Goal: Task Accomplishment & Management: Complete application form

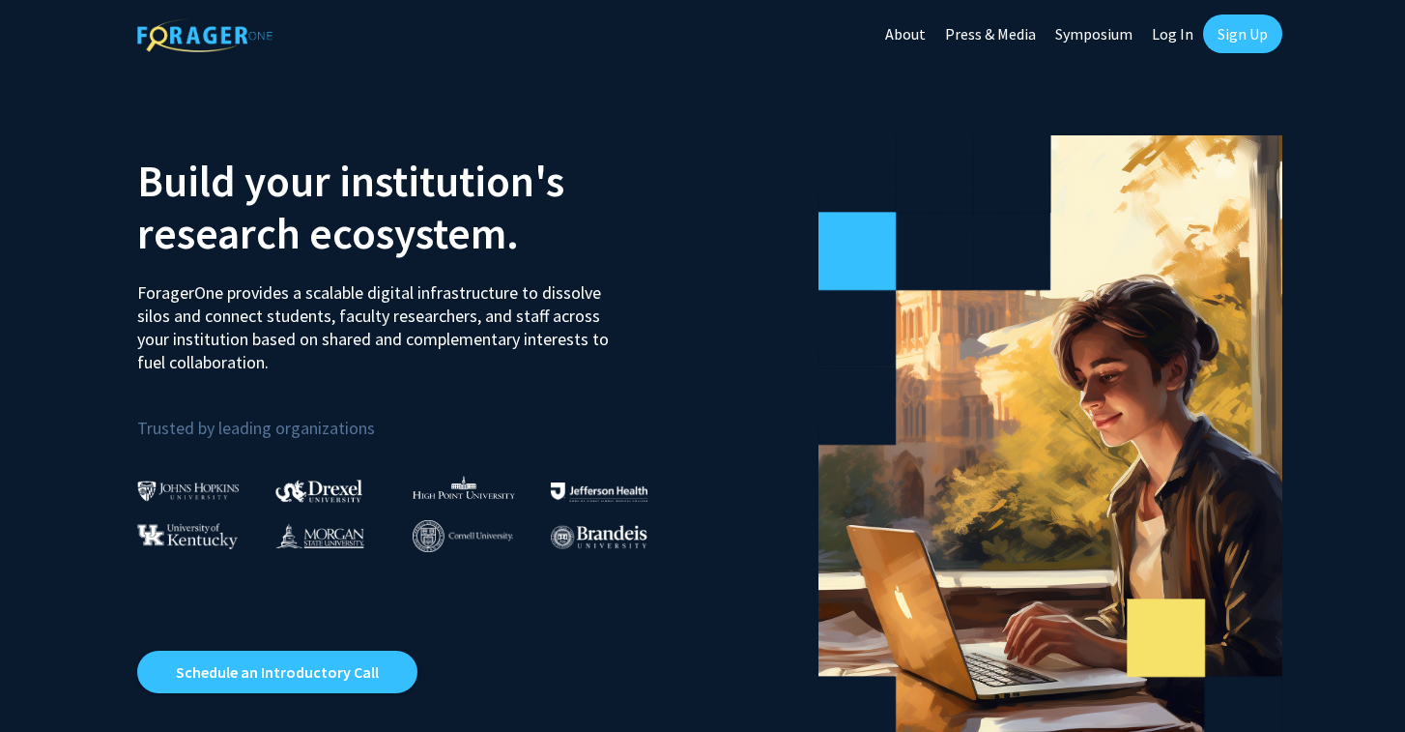
click at [1235, 38] on link "Sign Up" at bounding box center [1242, 33] width 79 height 39
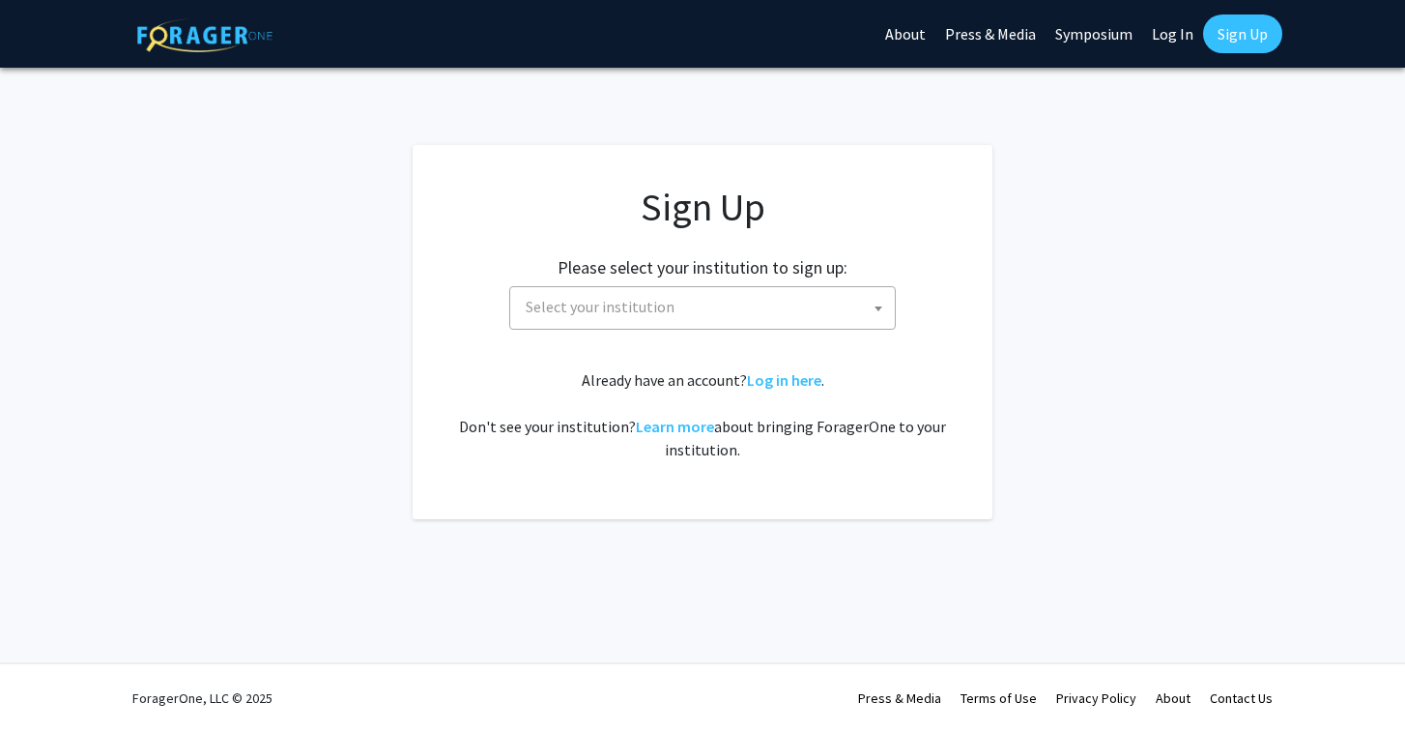
click at [681, 306] on span "Select your institution" at bounding box center [706, 307] width 377 height 40
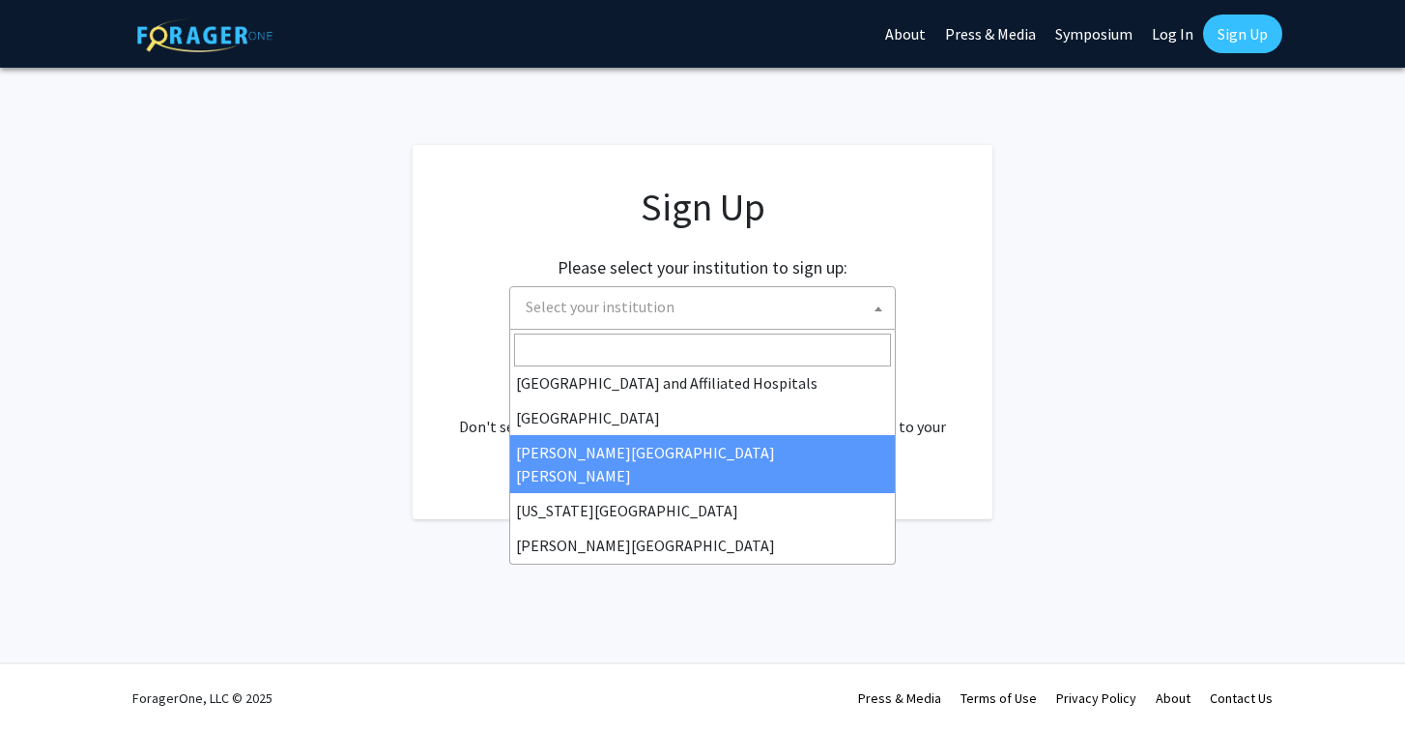
scroll to position [315, 0]
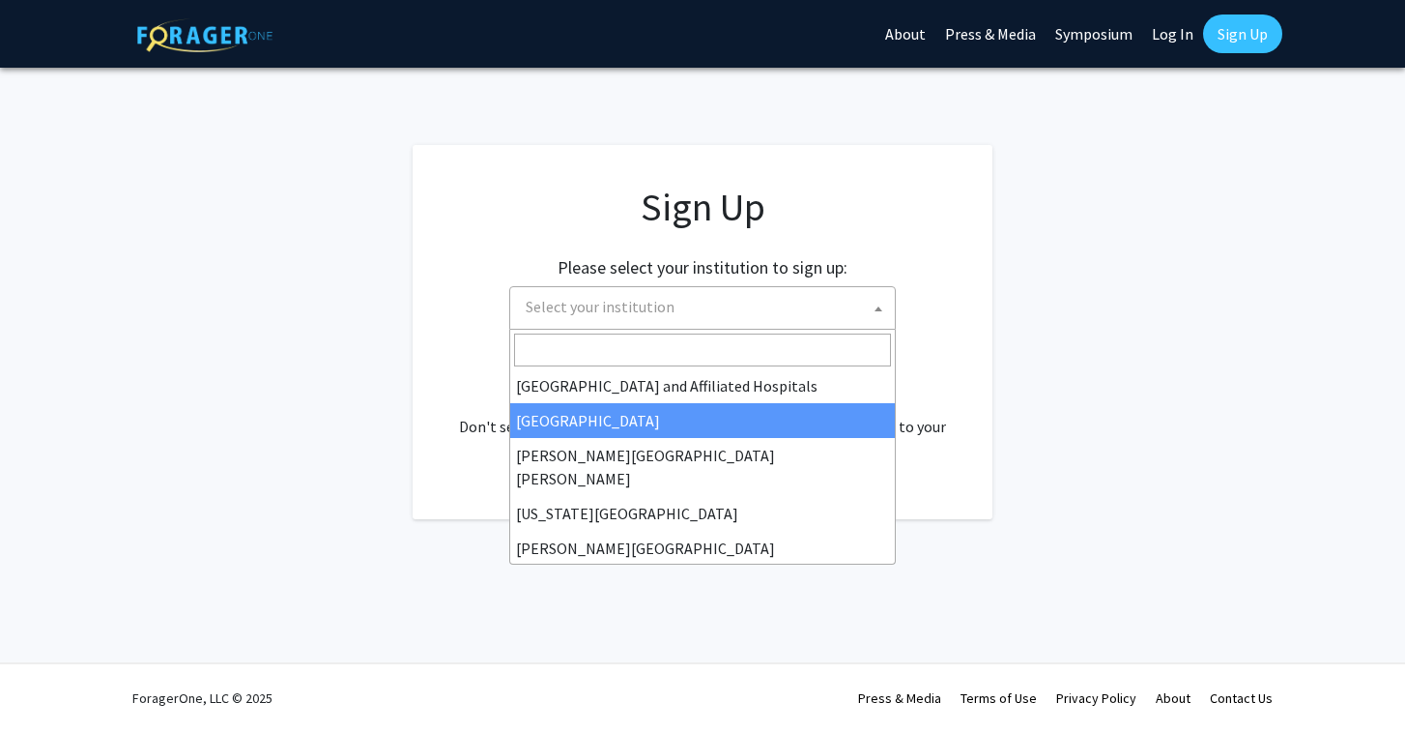
select select "2"
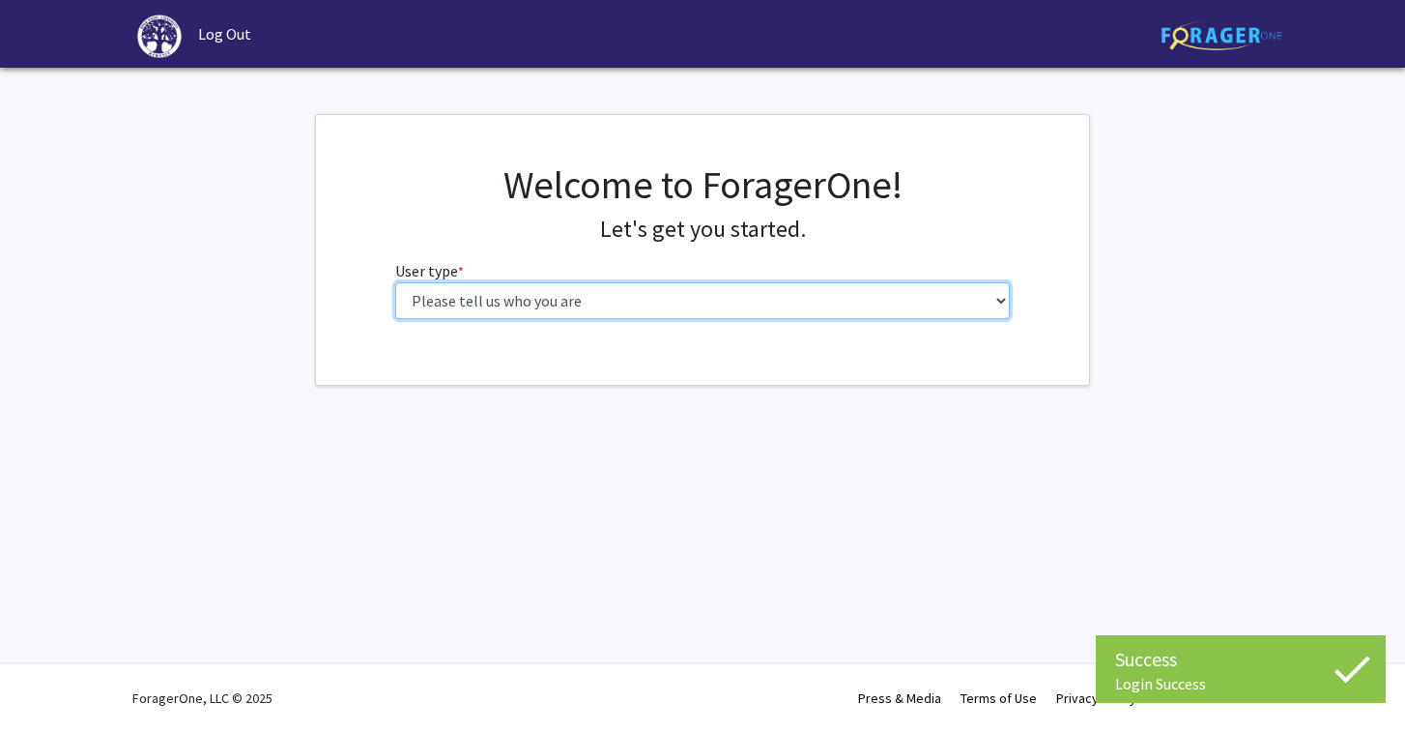
click at [855, 290] on select "Please tell us who you are Undergraduate Student Master's Student Doctoral Cand…" at bounding box center [703, 300] width 616 height 37
select select "1: undergrad"
click at [395, 282] on select "Please tell us who you are Undergraduate Student Master's Student Doctoral Cand…" at bounding box center [703, 300] width 616 height 37
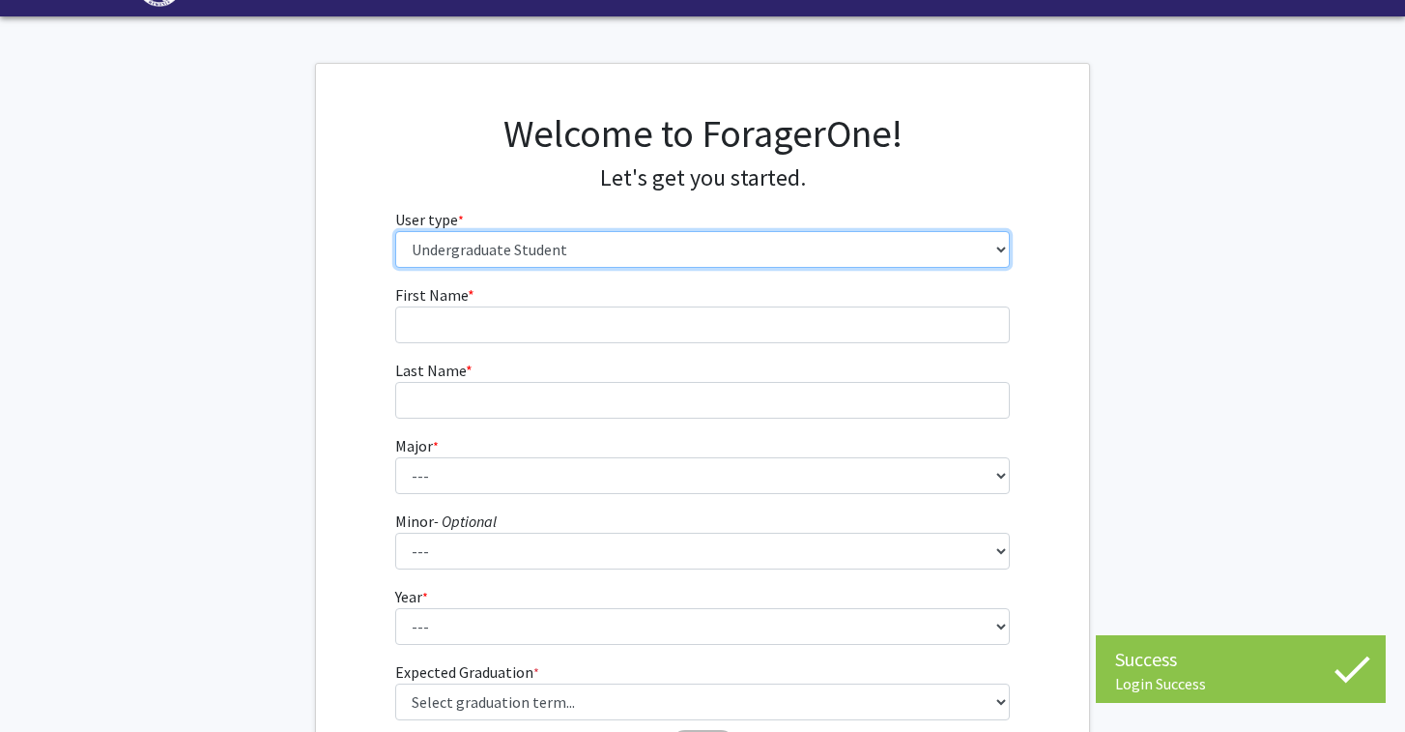
scroll to position [54, 0]
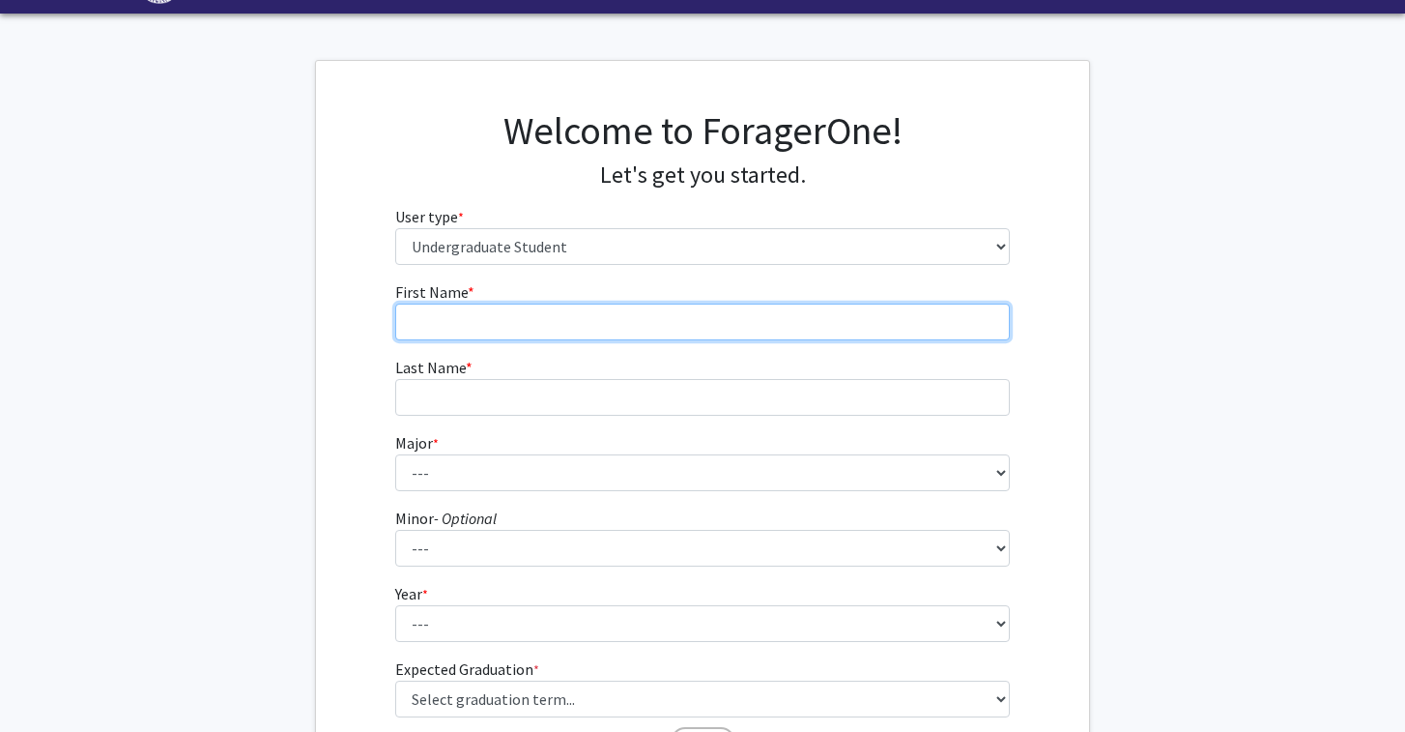
click at [907, 334] on input "First Name * required" at bounding box center [703, 321] width 616 height 37
type input "[PERSON_NAME]"
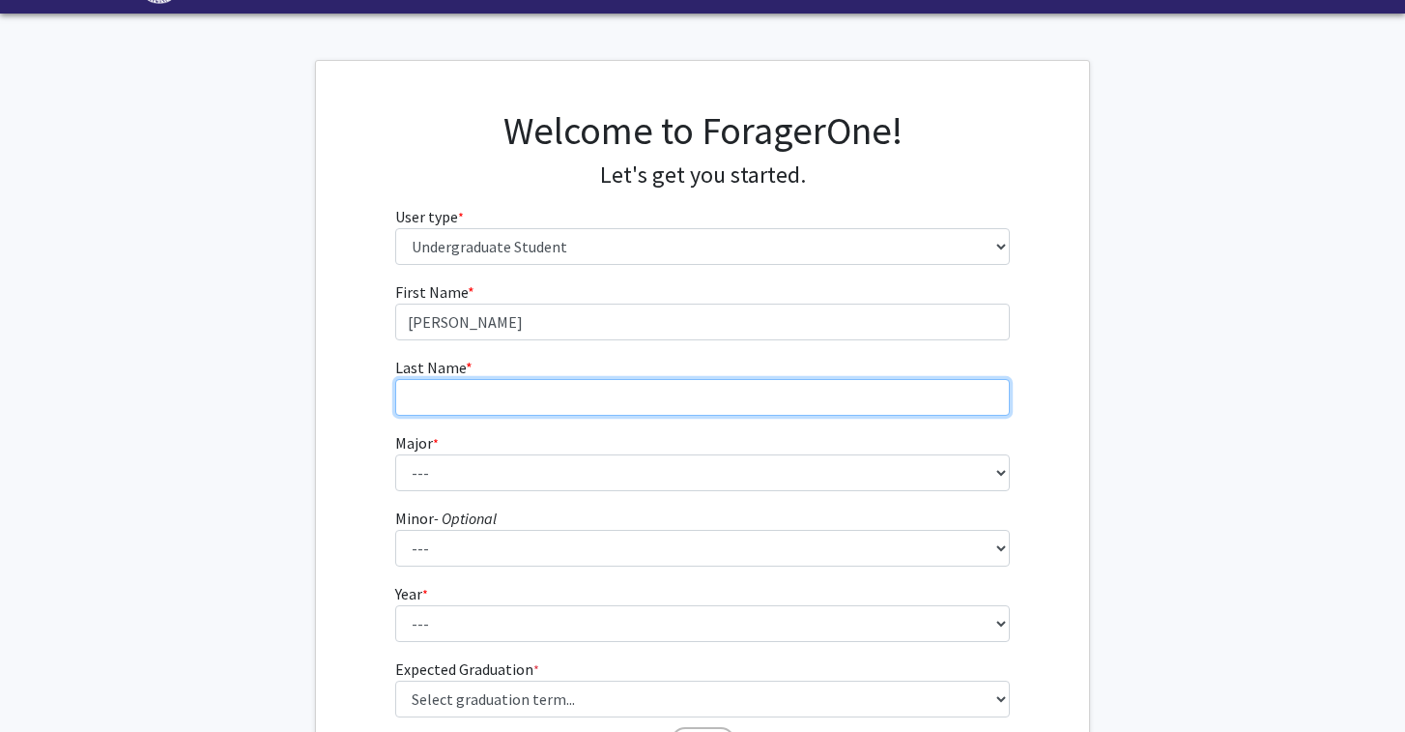
click at [800, 391] on input "Last Name * required" at bounding box center [703, 397] width 616 height 37
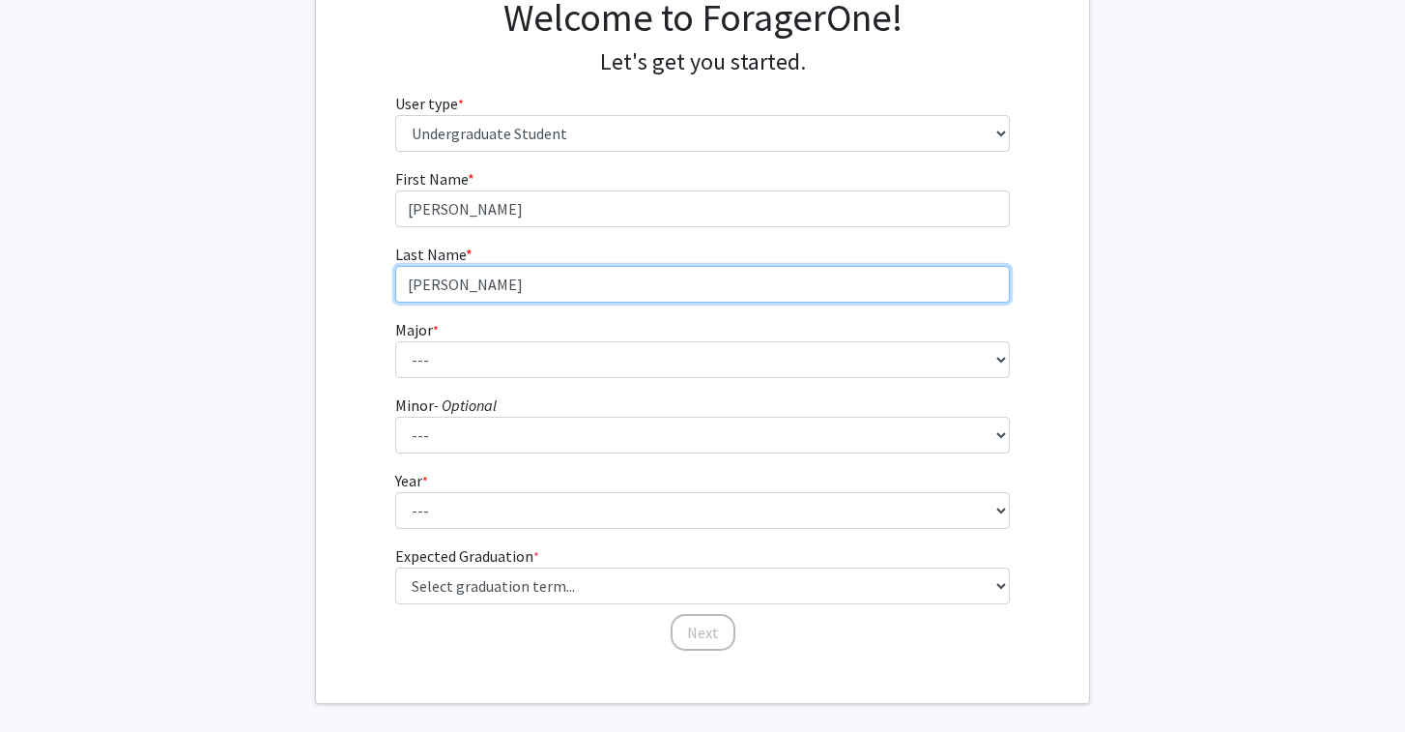
scroll to position [183, 0]
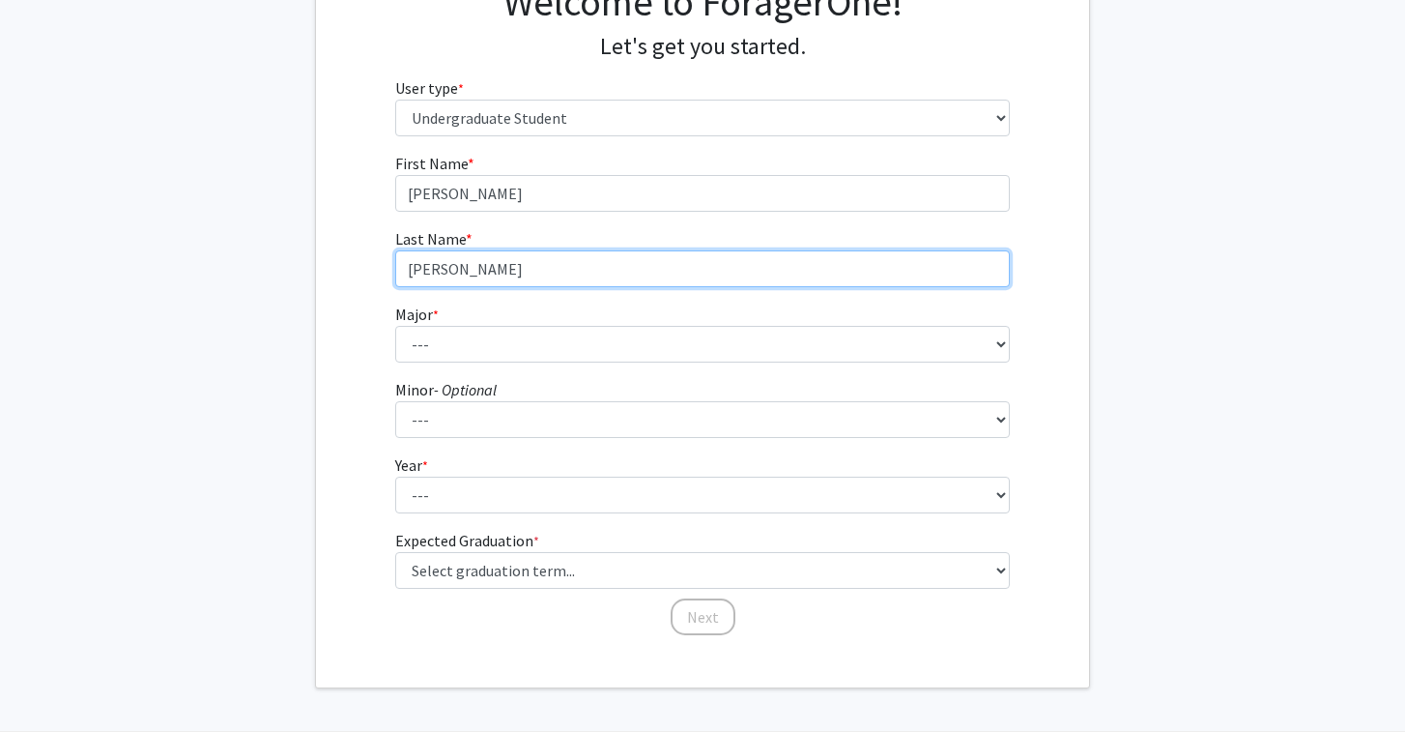
type input "[PERSON_NAME]"
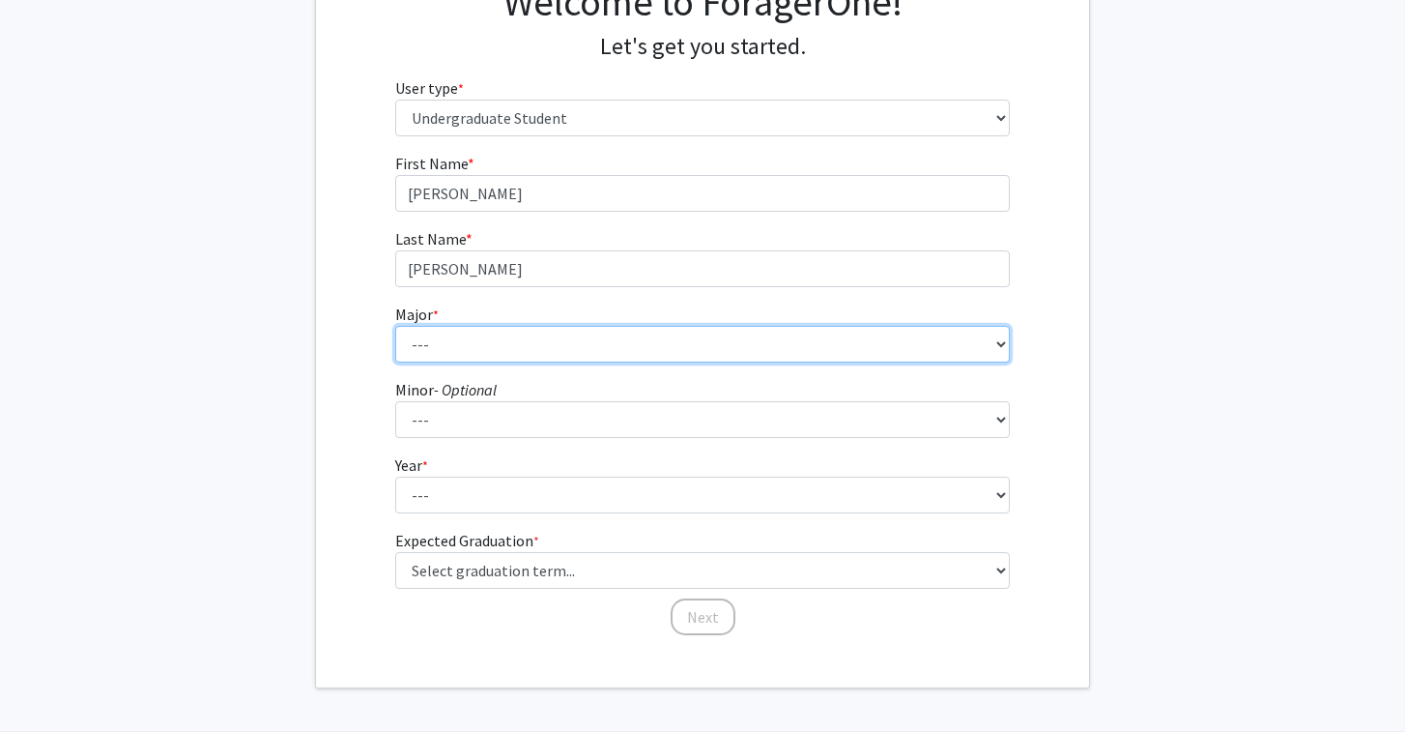
click at [780, 352] on select "--- Accounting Actuarial Science Advertising, Public Relations, and Strategic C…" at bounding box center [703, 344] width 616 height 37
select select "43: 193"
click at [395, 326] on select "--- Accounting Actuarial Science Advertising, Public Relations, and Strategic C…" at bounding box center [703, 344] width 616 height 37
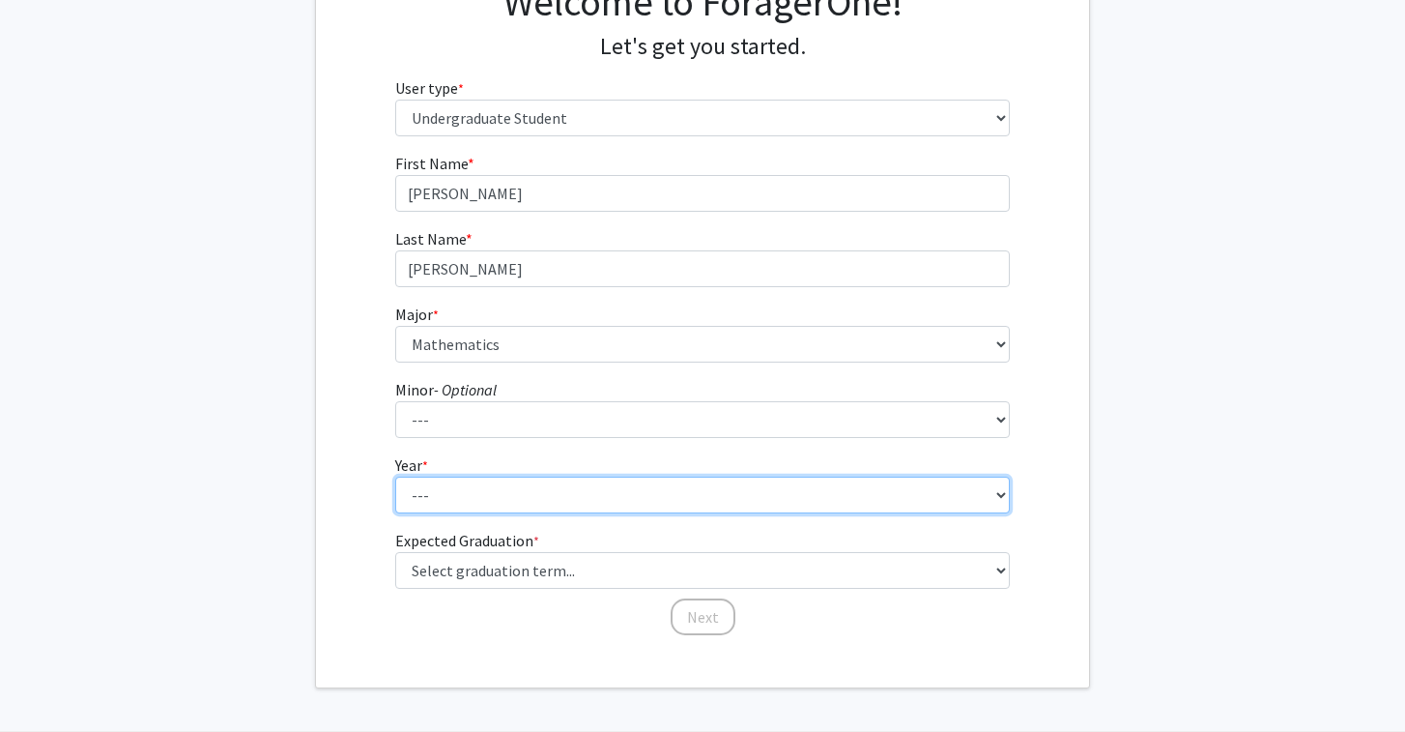
click at [601, 505] on select "--- First-year Sophomore Junior Senior Postbaccalaureate Certificate" at bounding box center [703, 494] width 616 height 37
select select "1: first-year"
click at [395, 476] on select "--- First-year Sophomore Junior Senior Postbaccalaureate Certificate" at bounding box center [703, 494] width 616 height 37
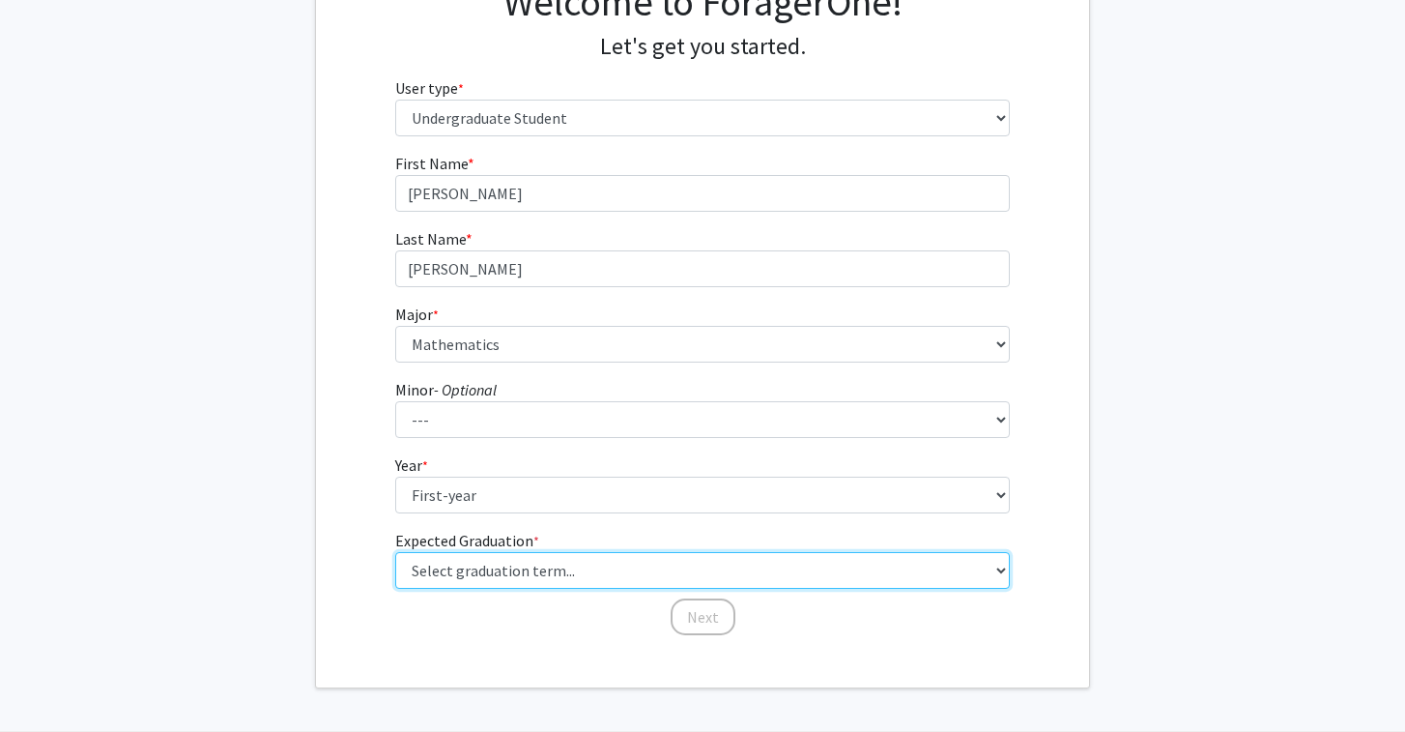
click at [587, 571] on select "Select graduation term... Spring 2025 Summer 2025 Fall 2025 Winter 2025 Spring …" at bounding box center [703, 570] width 616 height 37
select select "17: spring_2029"
click at [395, 552] on select "Select graduation term... Spring 2025 Summer 2025 Fall 2025 Winter 2025 Spring …" at bounding box center [703, 570] width 616 height 37
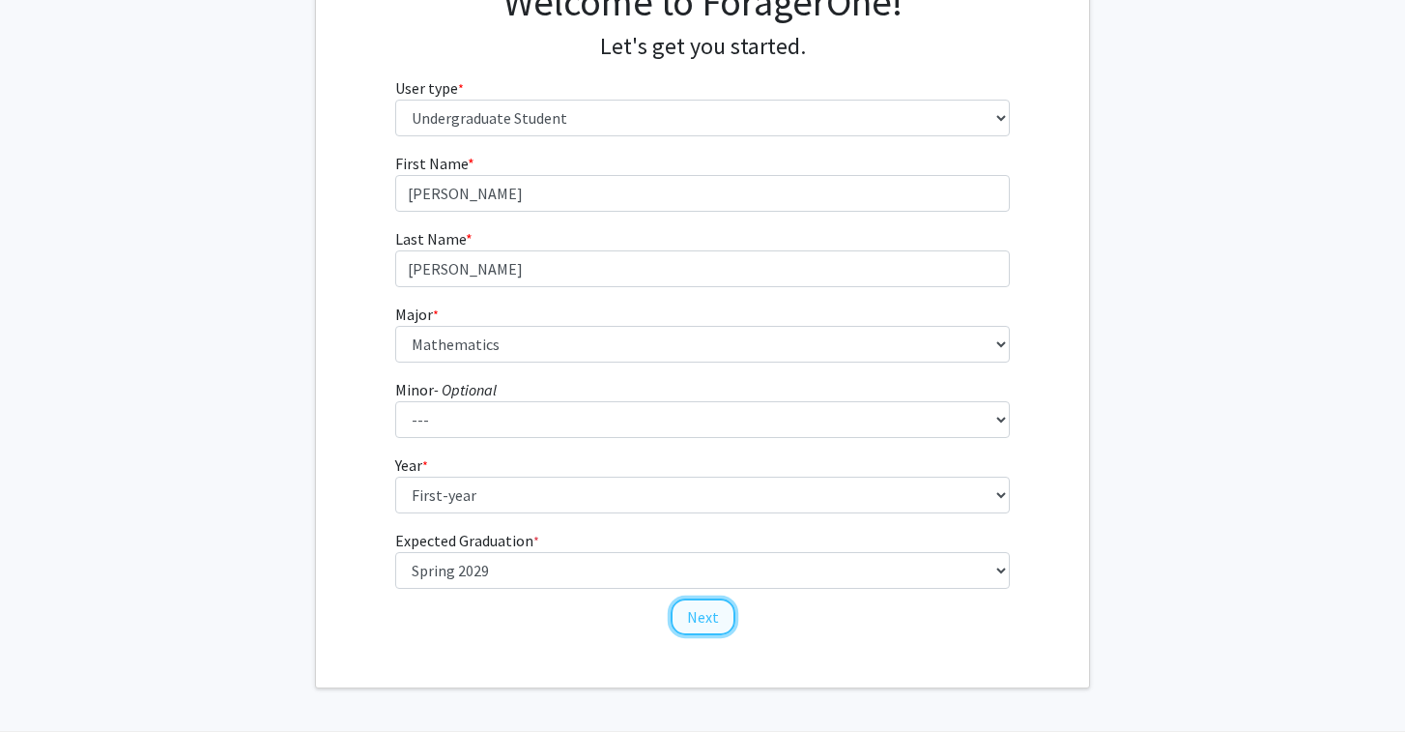
click at [701, 621] on button "Next" at bounding box center [703, 616] width 65 height 37
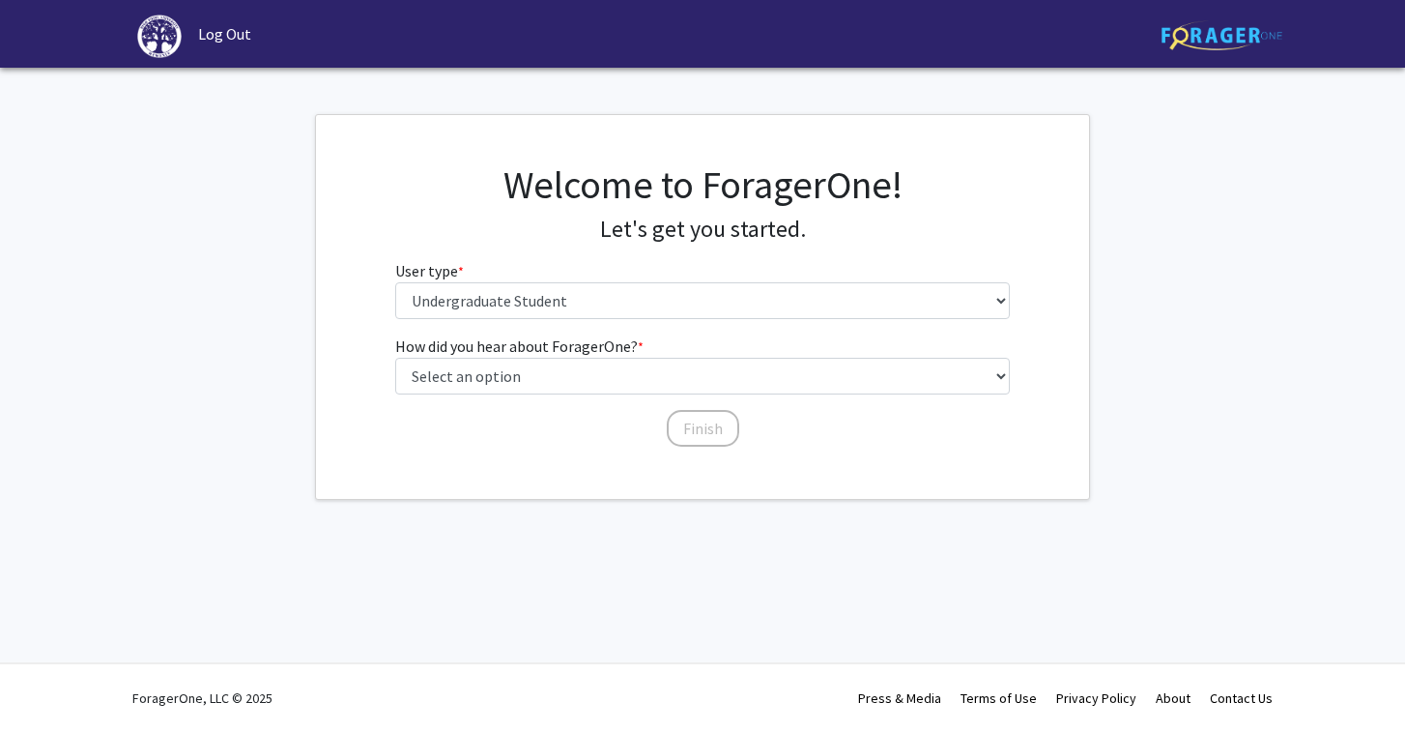
scroll to position [0, 0]
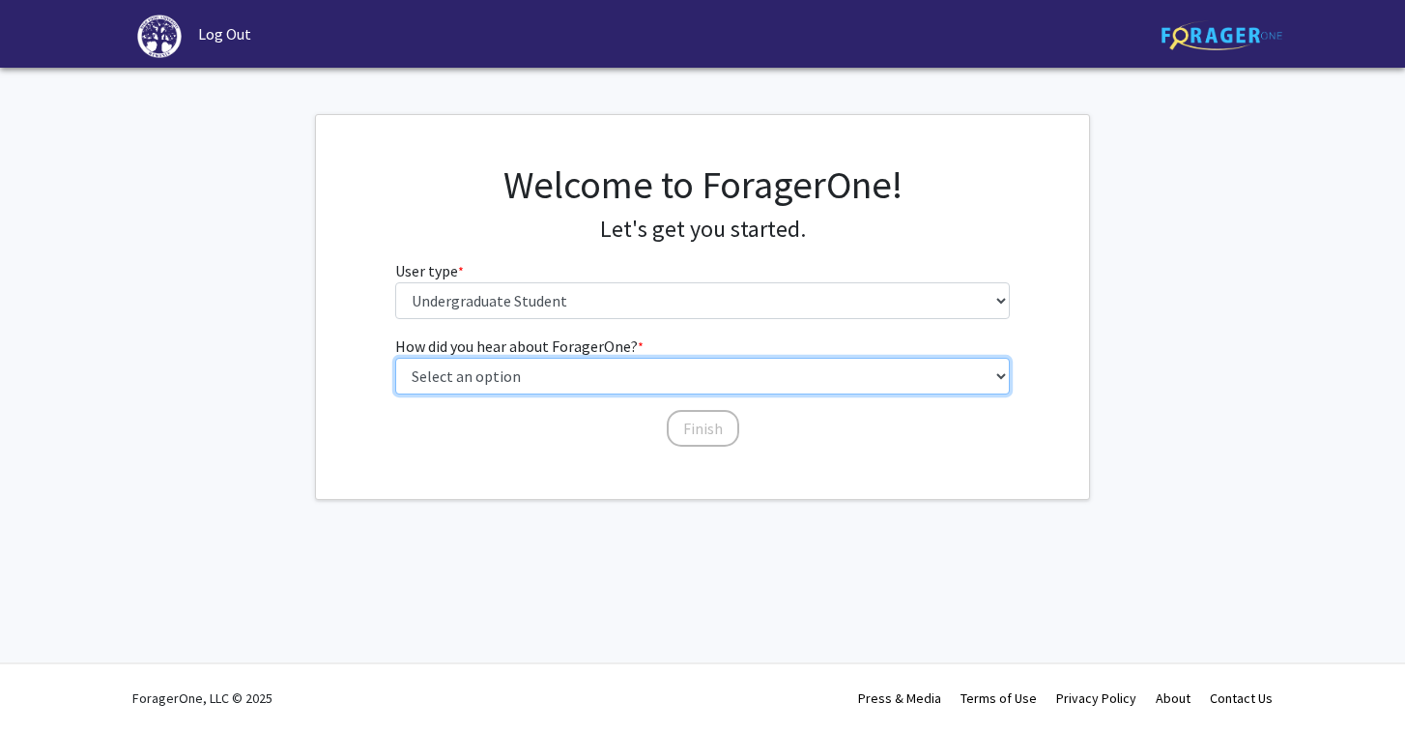
click at [710, 377] on select "Select an option Peer/student recommendation Faculty/staff recommendation Unive…" at bounding box center [703, 376] width 616 height 37
select select "2: faculty_recommendation"
click at [395, 358] on select "Select an option Peer/student recommendation Faculty/staff recommendation Unive…" at bounding box center [703, 376] width 616 height 37
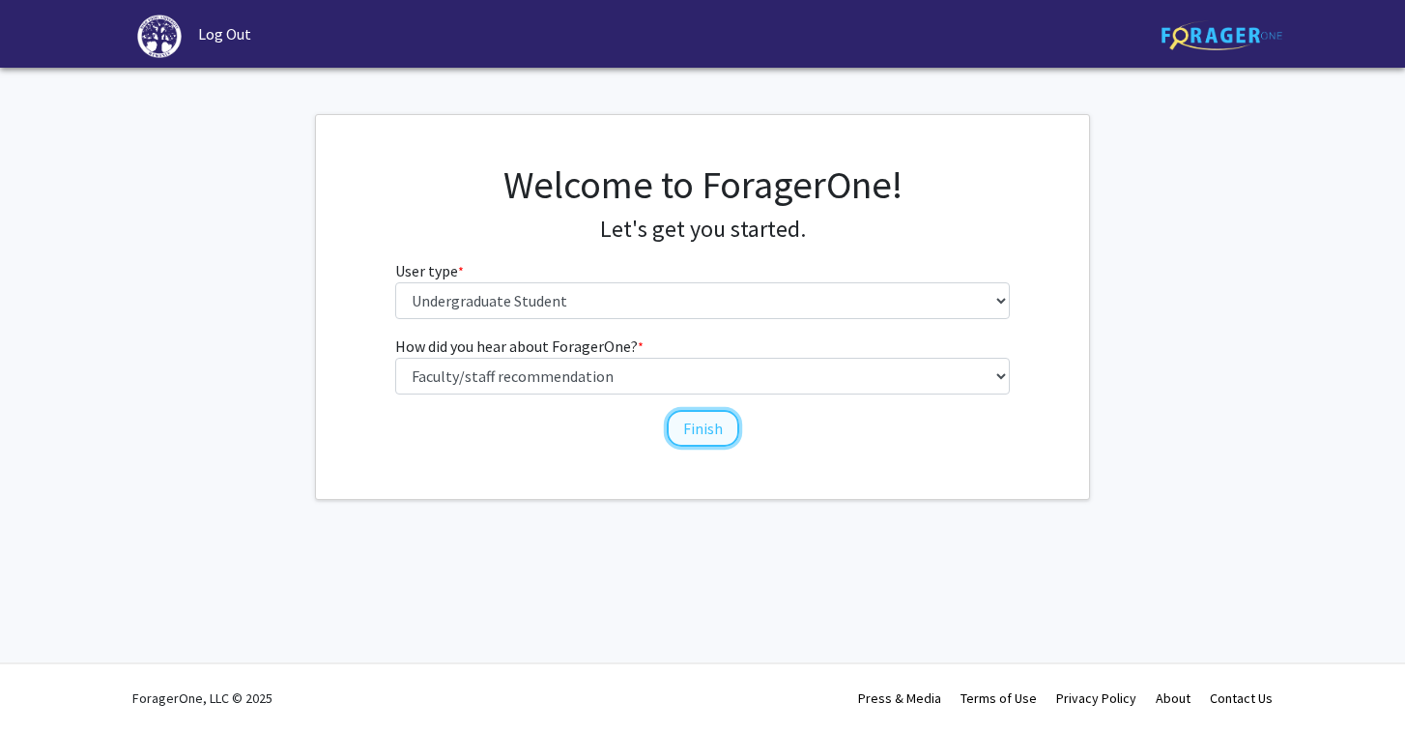
click at [711, 432] on button "Finish" at bounding box center [703, 428] width 72 height 37
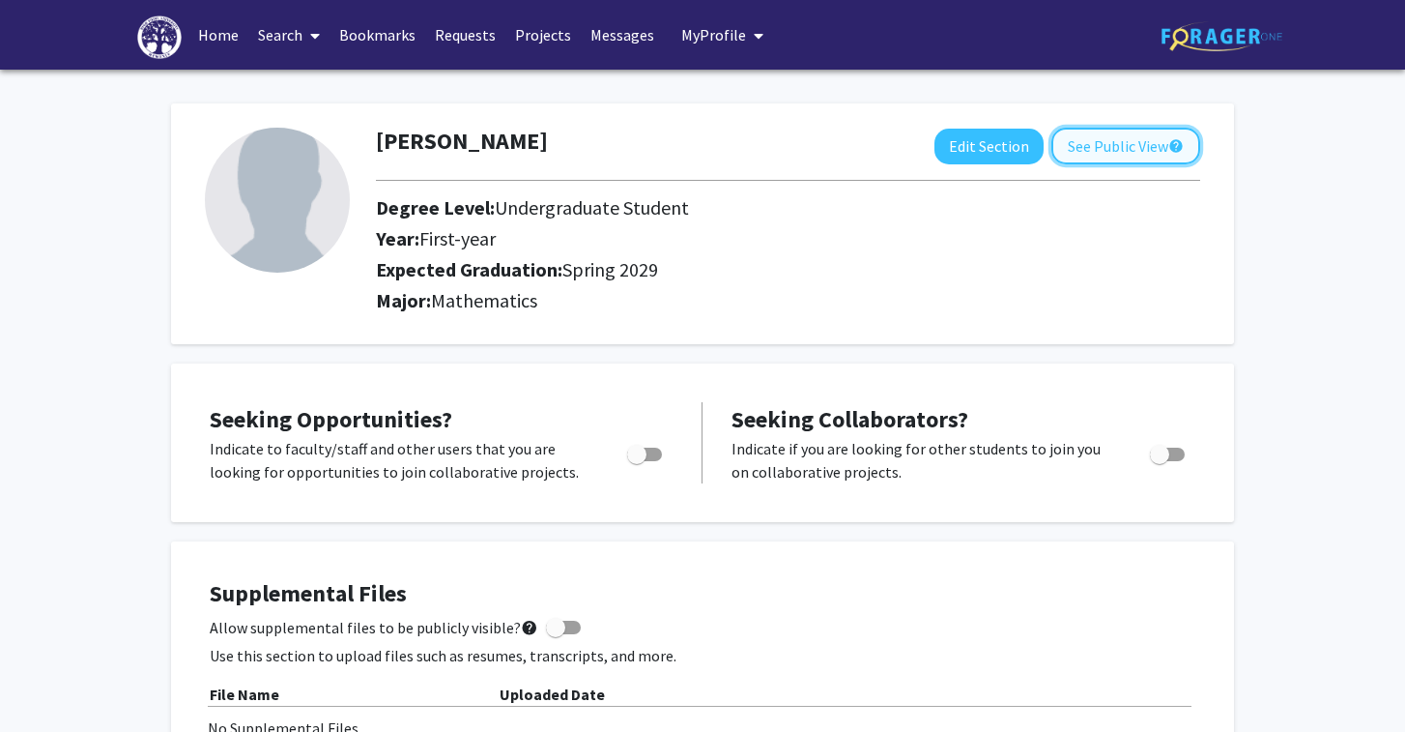
click at [1127, 146] on button "See Public View help" at bounding box center [1126, 146] width 149 height 37
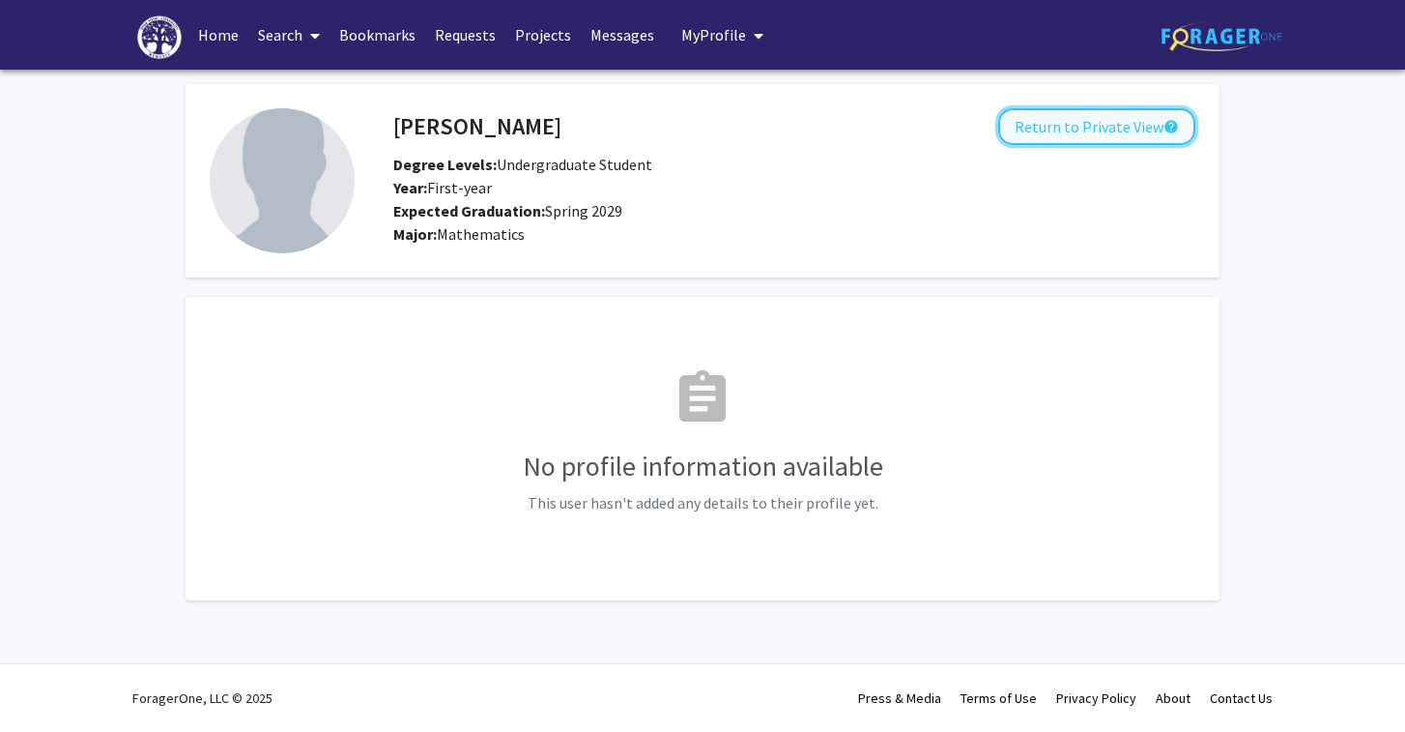
click at [1107, 129] on button "Return to Private View help" at bounding box center [1096, 126] width 197 height 37
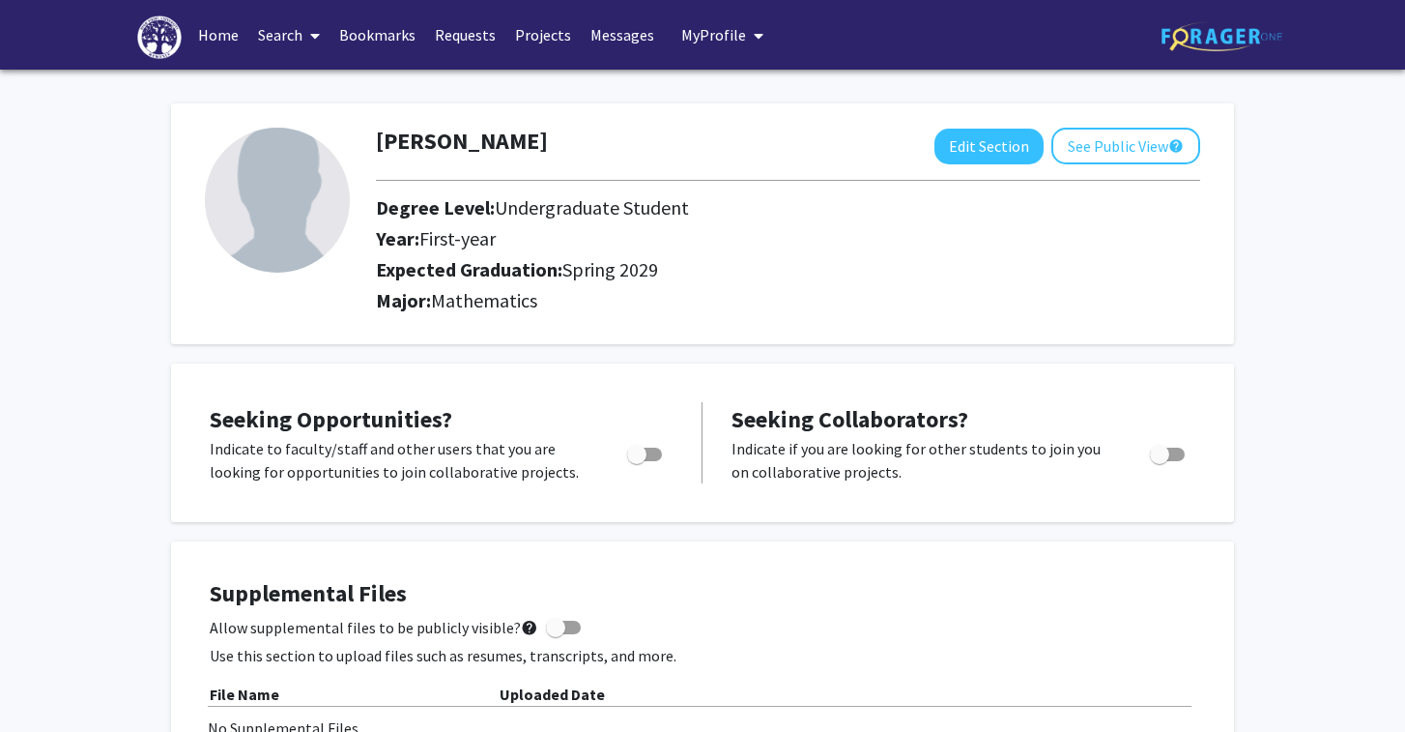
click at [312, 31] on icon at bounding box center [315, 35] width 10 height 15
click at [326, 85] on span "Faculty/Staff" at bounding box center [319, 89] width 142 height 39
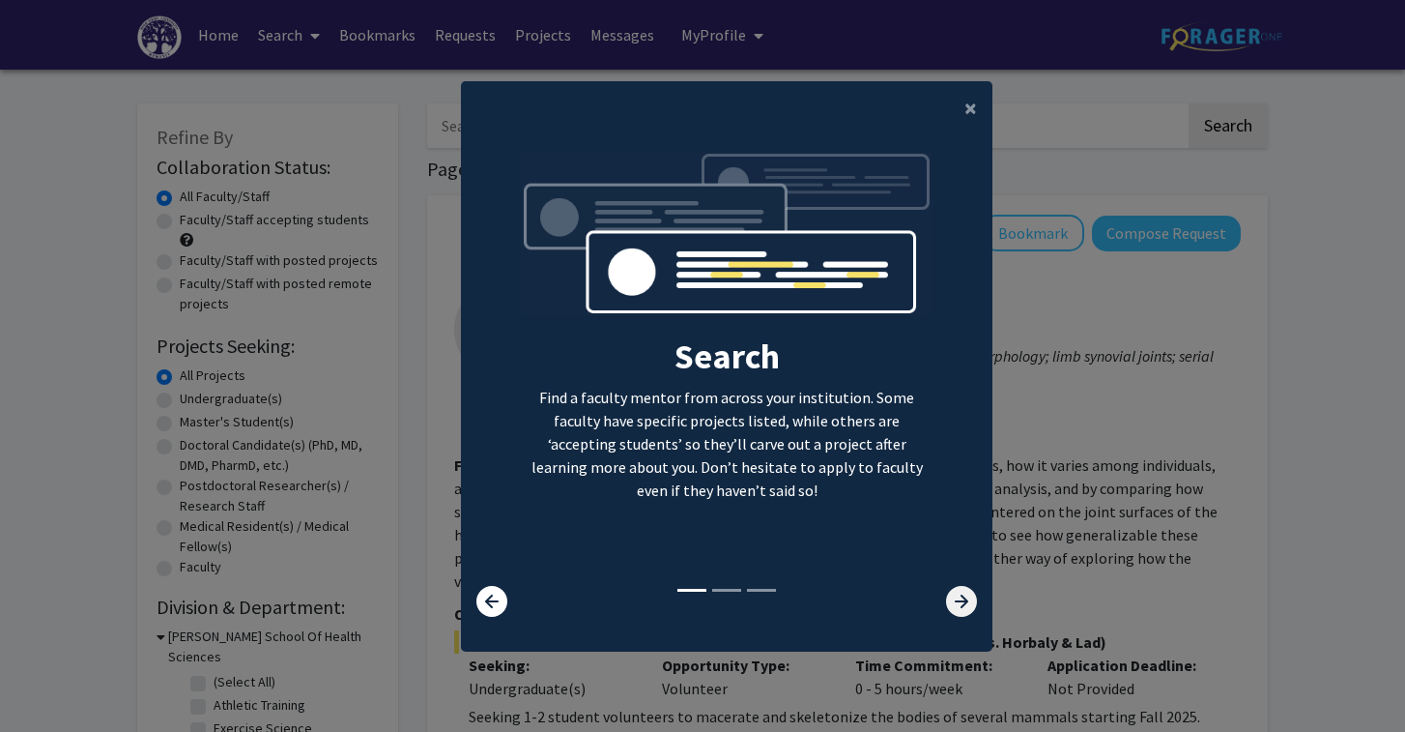
click at [951, 590] on icon at bounding box center [961, 601] width 31 height 31
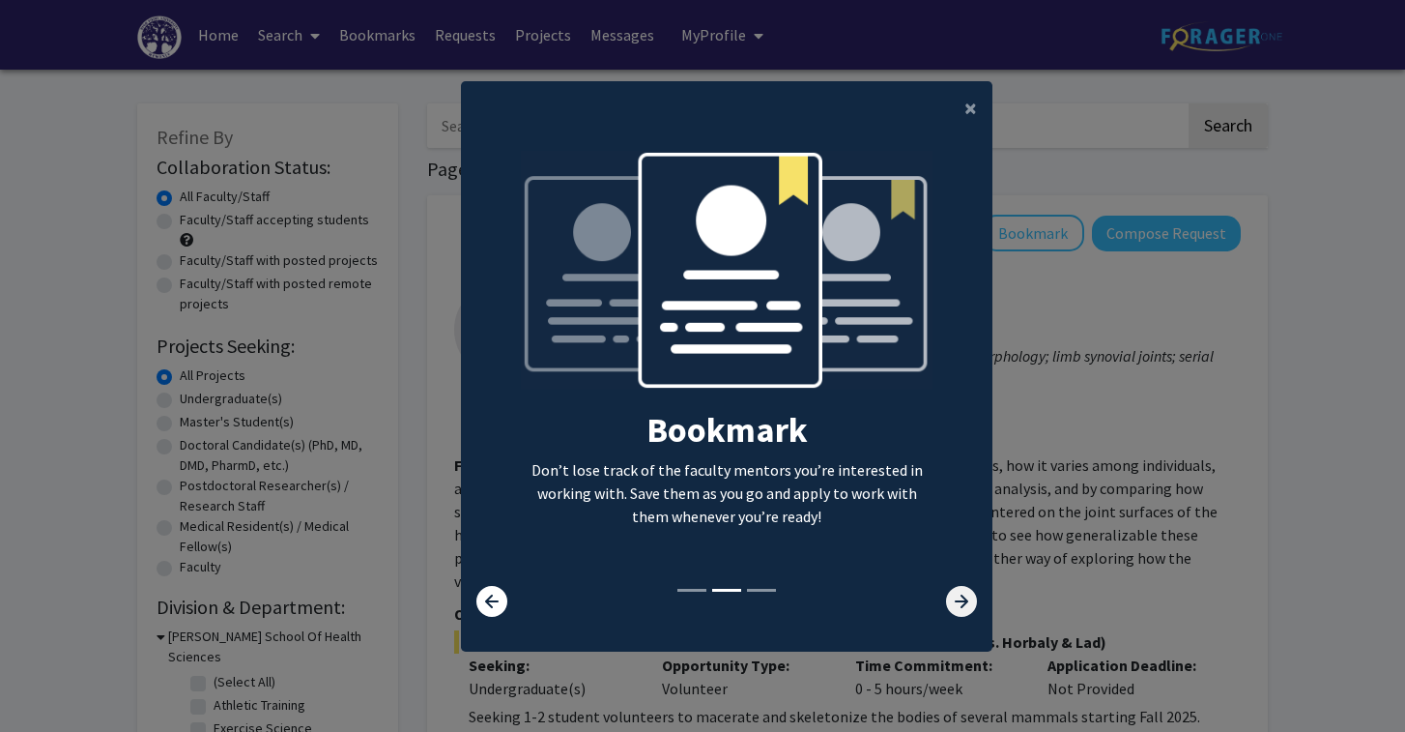
click at [960, 596] on icon at bounding box center [961, 601] width 31 height 31
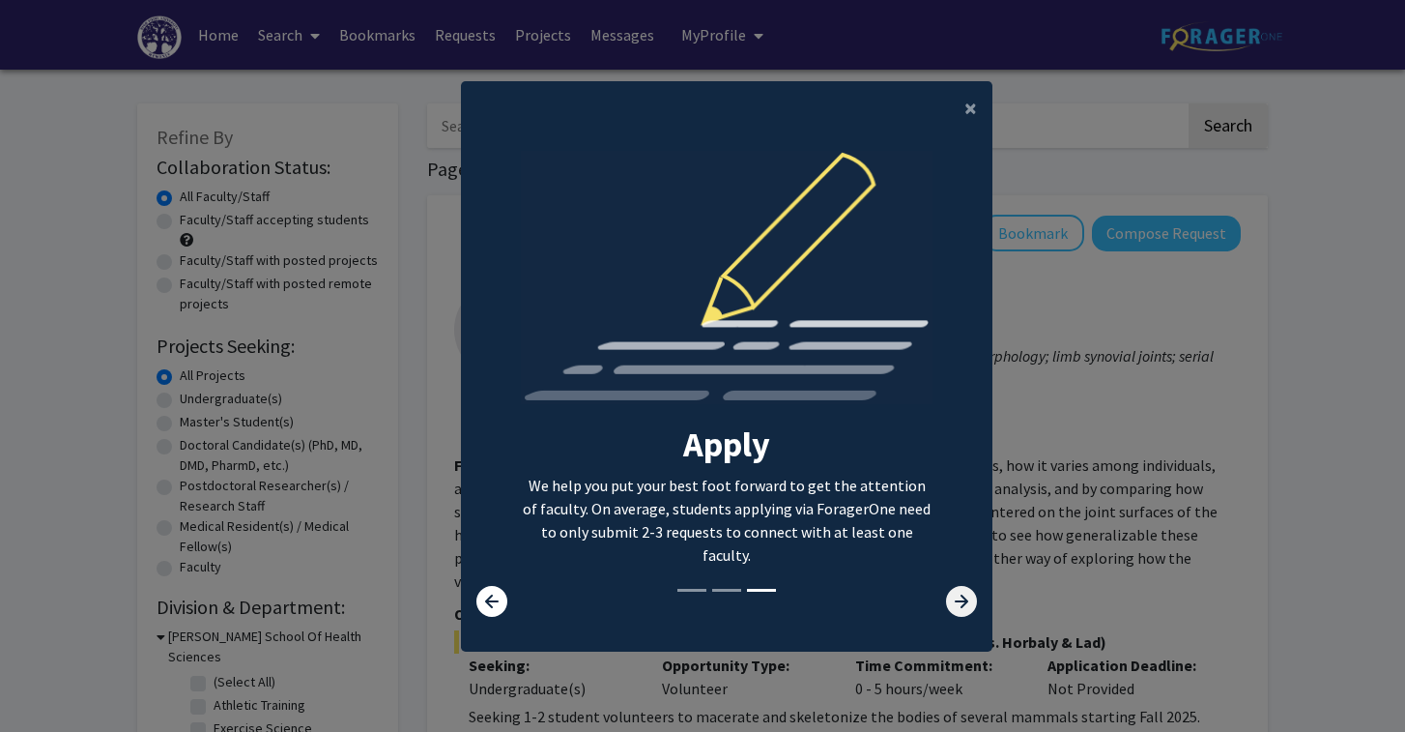
click at [960, 596] on icon at bounding box center [961, 601] width 31 height 31
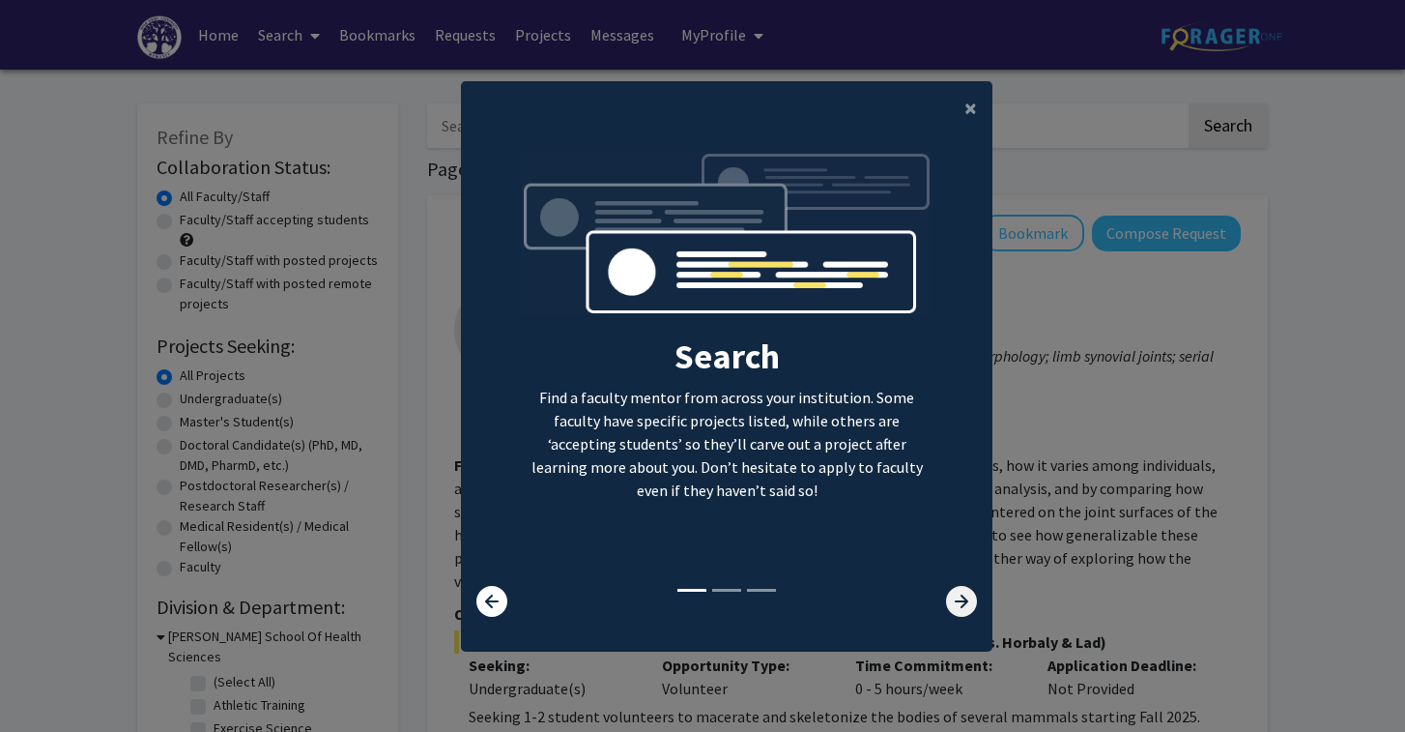
click at [960, 596] on icon at bounding box center [961, 601] width 31 height 31
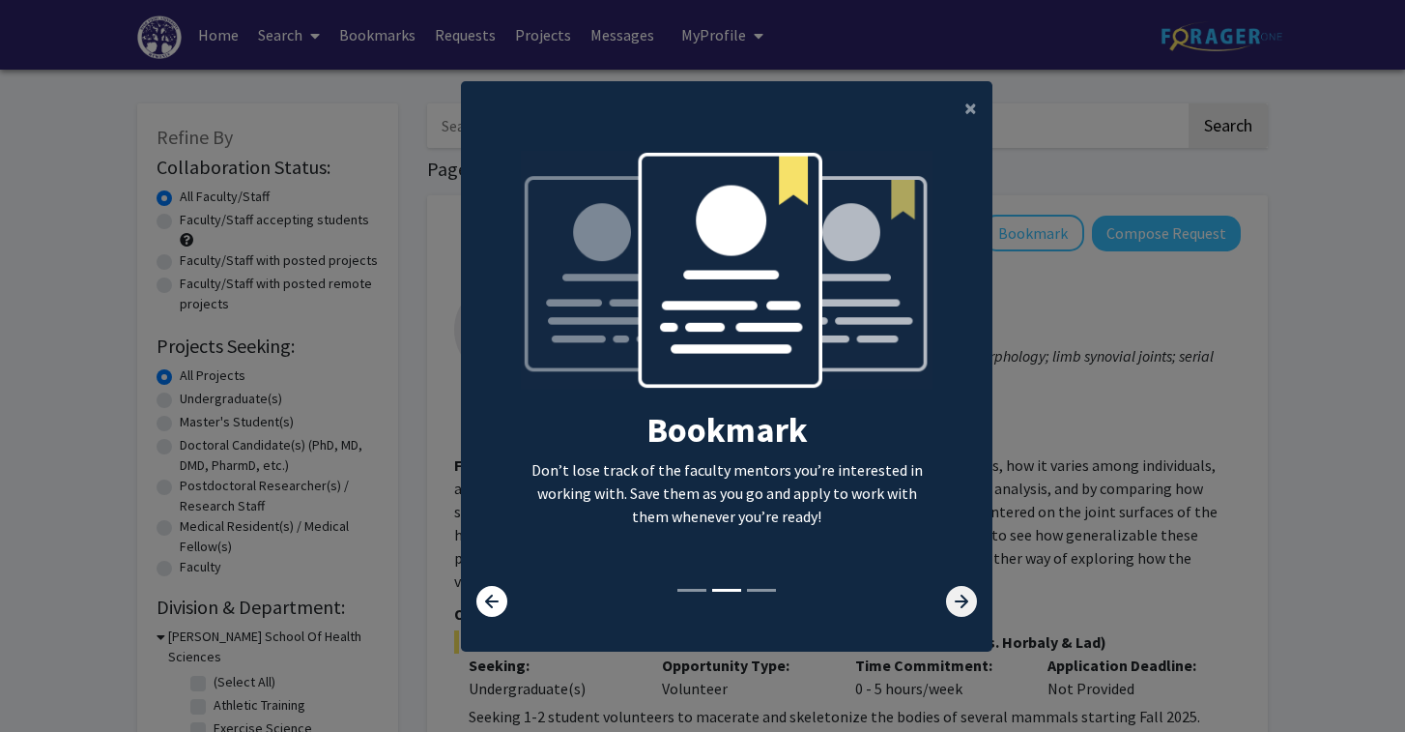
click at [960, 596] on icon at bounding box center [961, 601] width 31 height 31
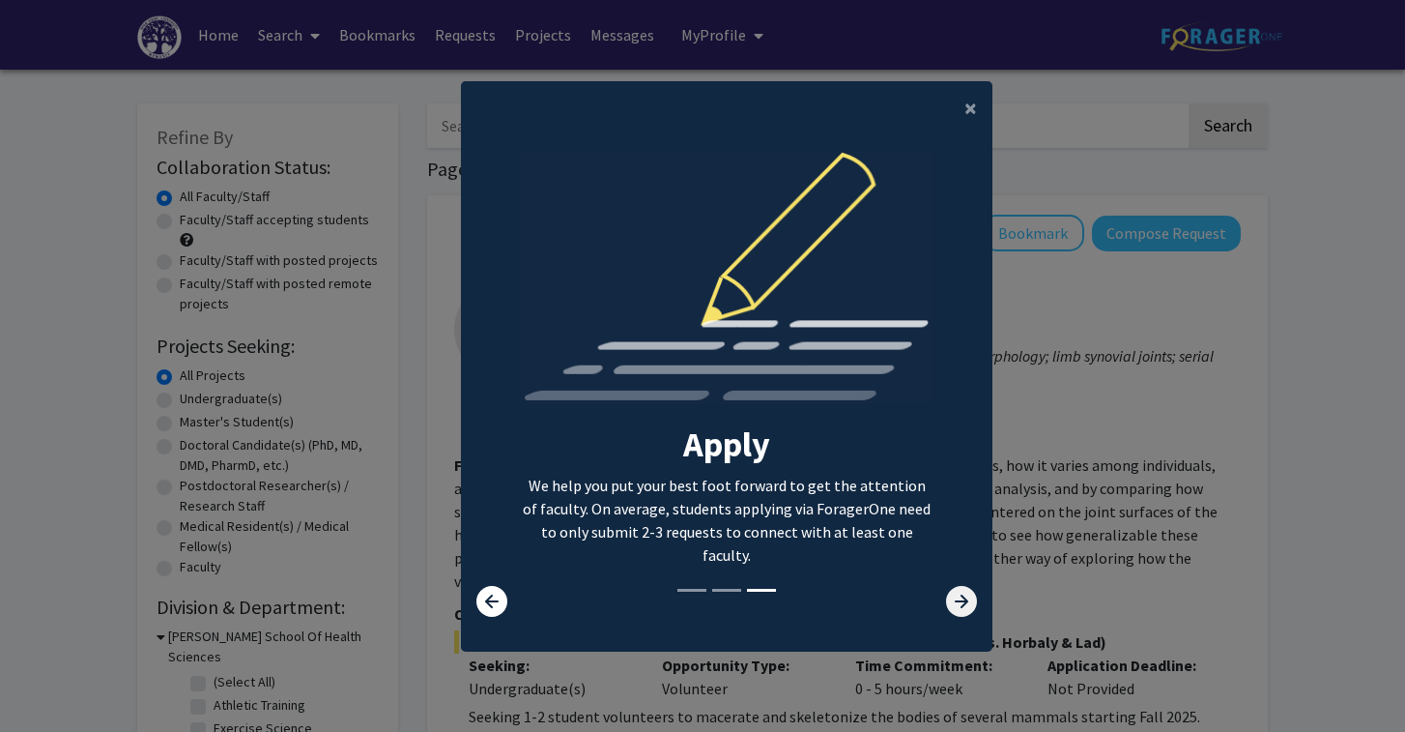
click at [960, 596] on icon at bounding box center [961, 601] width 31 height 31
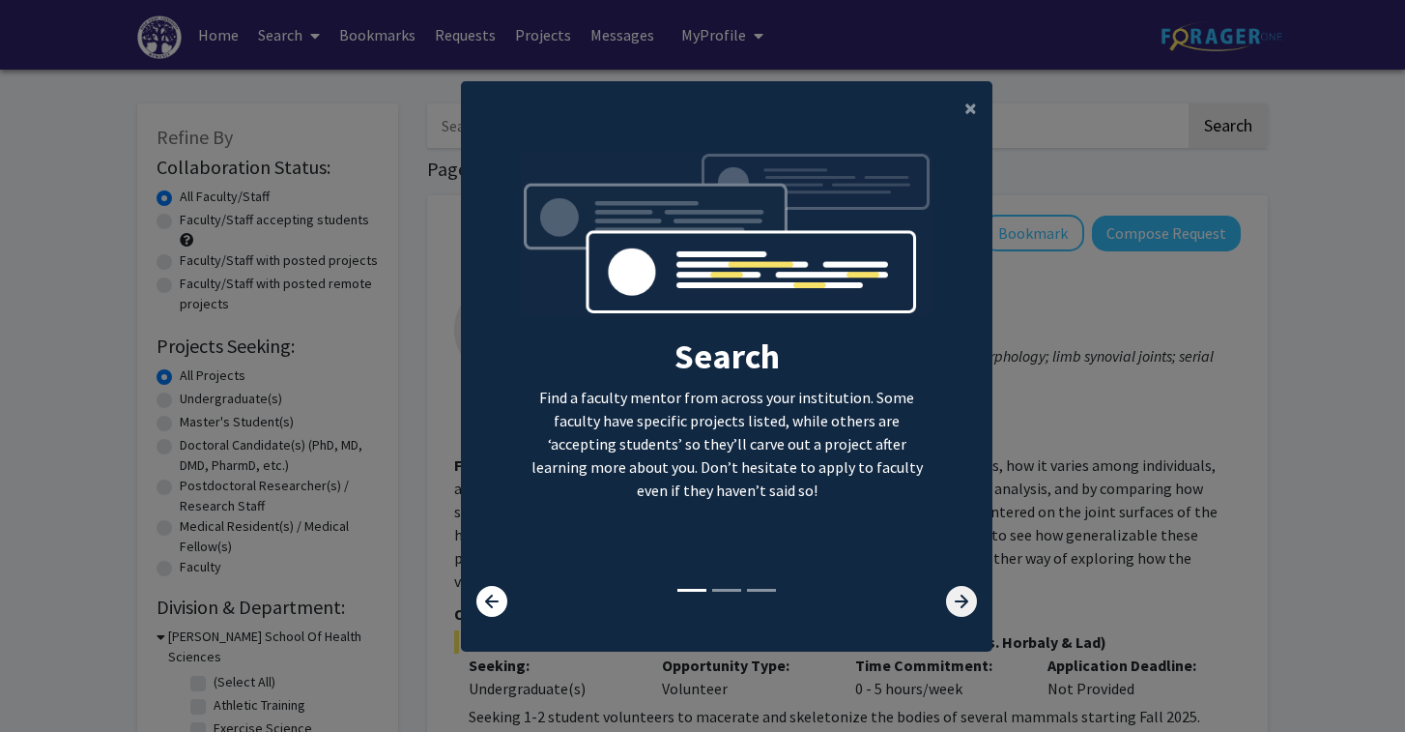
click at [960, 596] on icon at bounding box center [961, 601] width 31 height 31
click at [971, 115] on span "×" at bounding box center [971, 108] width 13 height 30
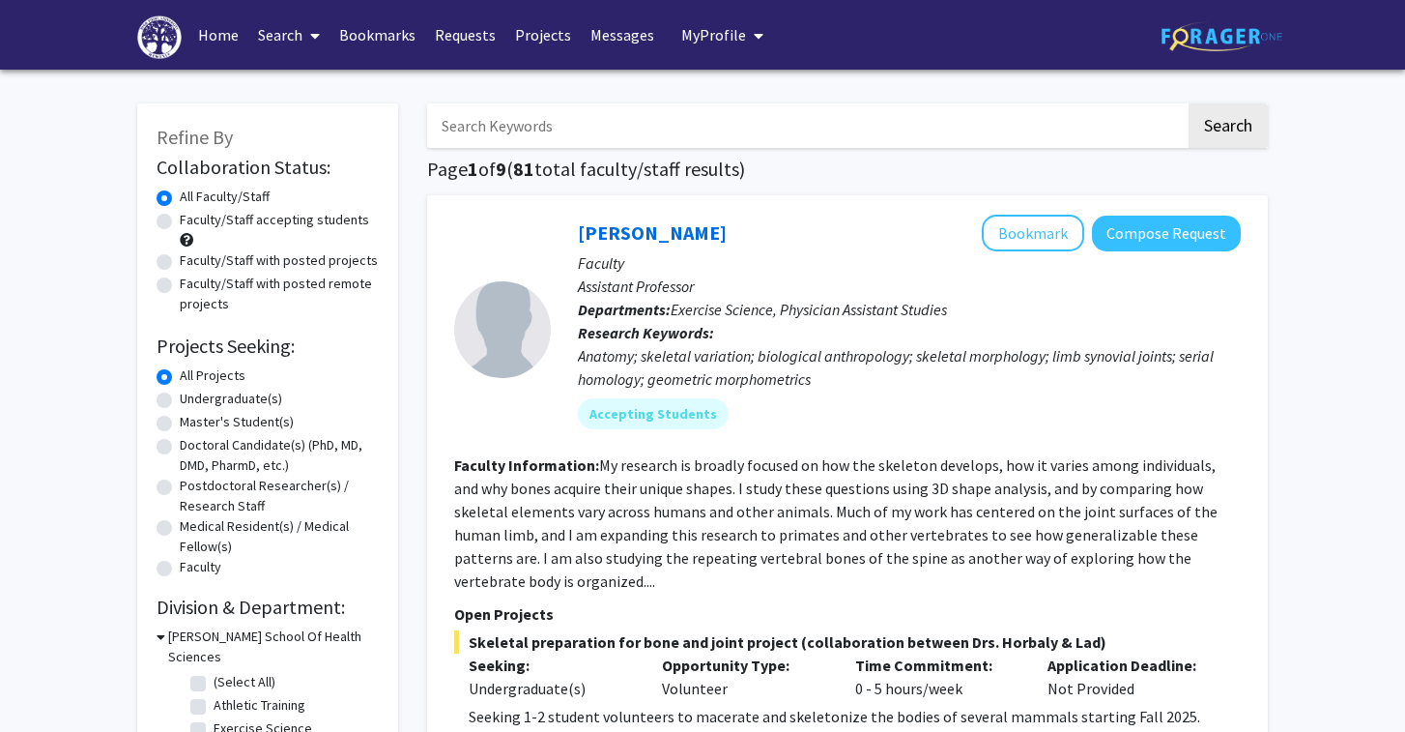
click at [265, 219] on label "Faculty/Staff accepting students" at bounding box center [274, 220] width 189 height 20
click at [192, 219] on input "Faculty/Staff accepting students" at bounding box center [186, 216] width 13 height 13
radio input "true"
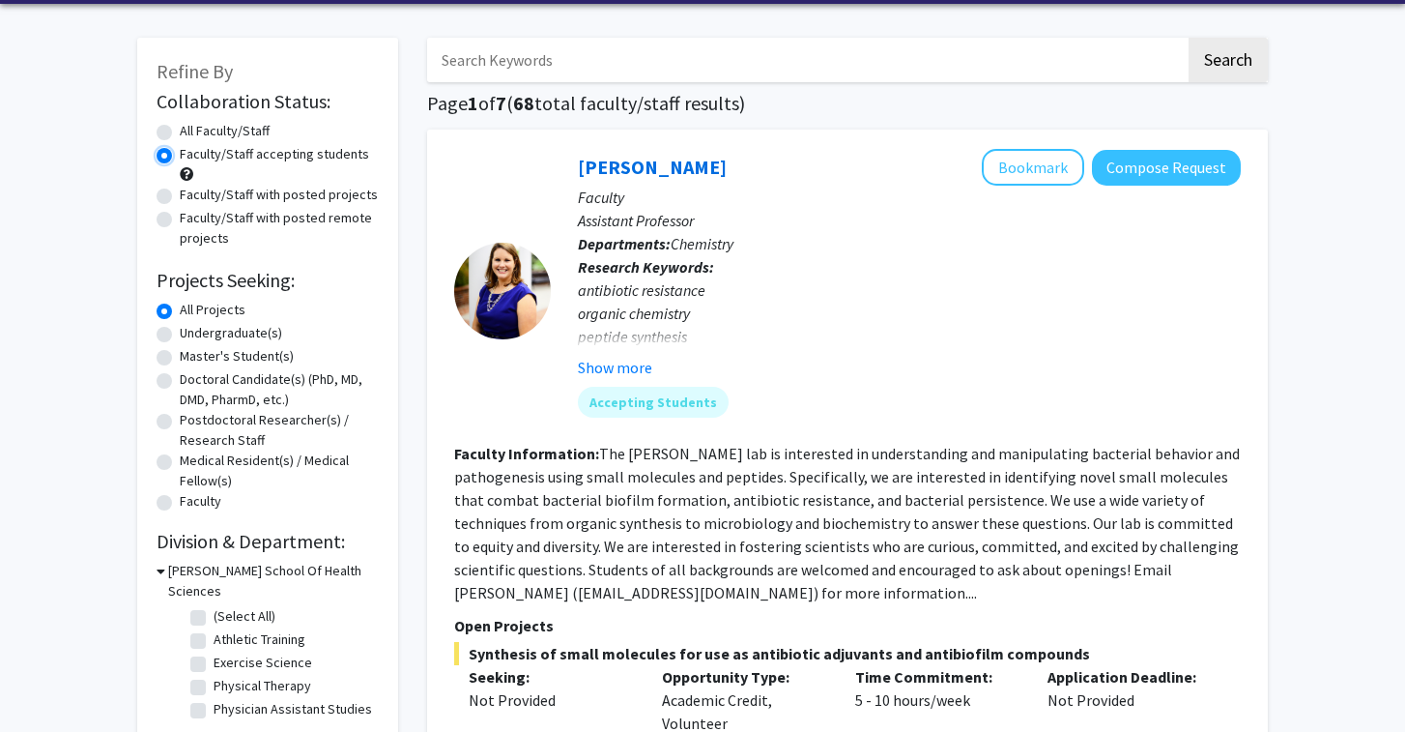
scroll to position [73, 0]
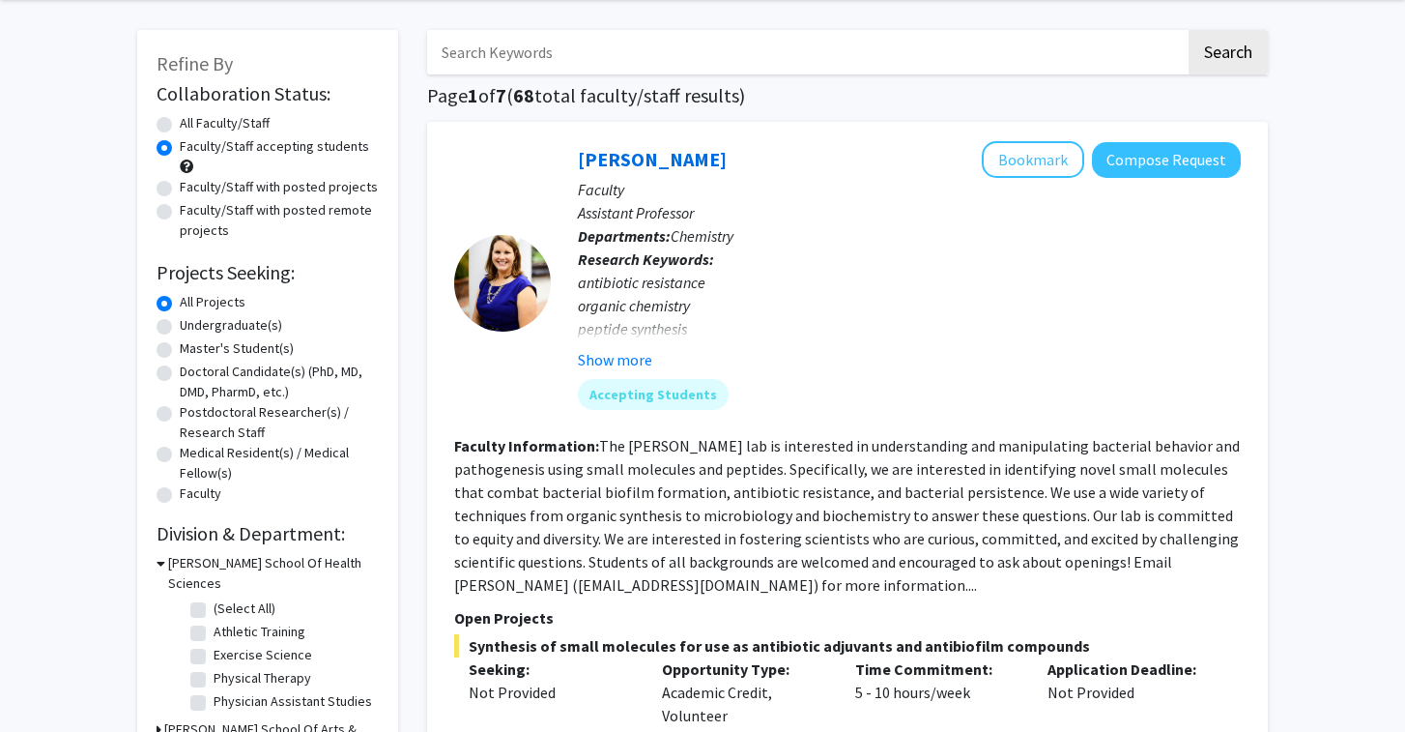
click at [245, 326] on label "Undergraduate(s)" at bounding box center [231, 325] width 102 height 20
click at [192, 326] on input "Undergraduate(s)" at bounding box center [186, 321] width 13 height 13
radio input "true"
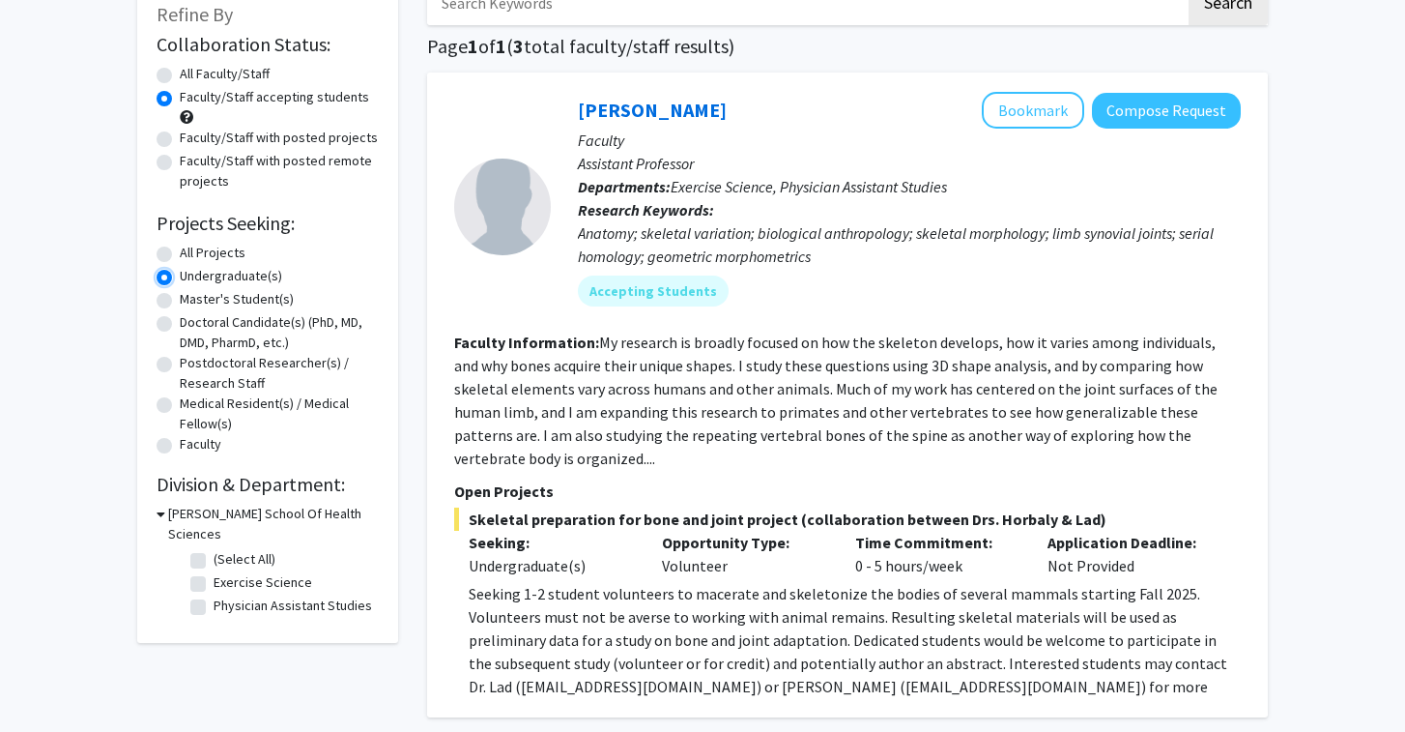
scroll to position [126, 0]
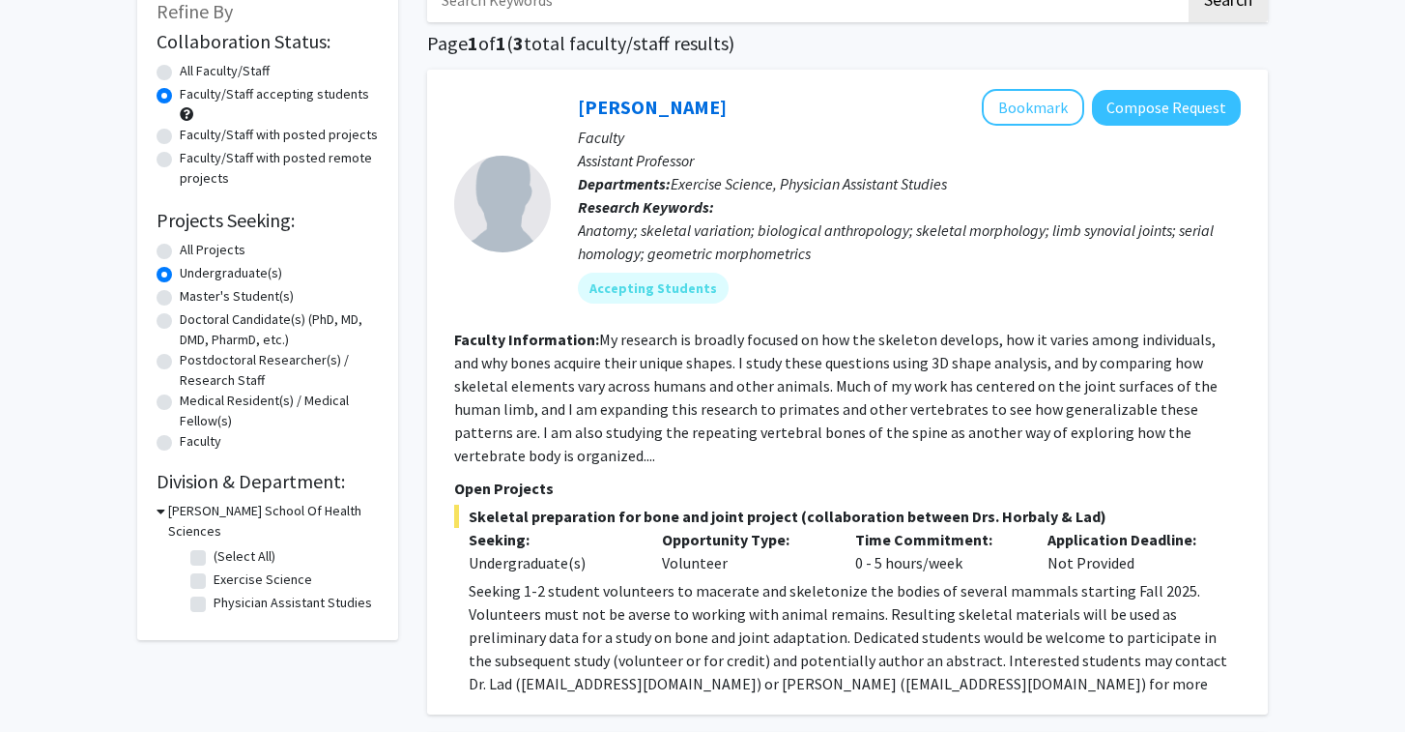
click at [163, 507] on icon at bounding box center [161, 511] width 9 height 20
click at [164, 507] on h3 "Congdon School Of Health Sciences" at bounding box center [271, 521] width 215 height 41
click at [180, 73] on label "All Faculty/Staff" at bounding box center [225, 71] width 90 height 20
click at [180, 73] on input "All Faculty/Staff" at bounding box center [186, 67] width 13 height 13
radio input "true"
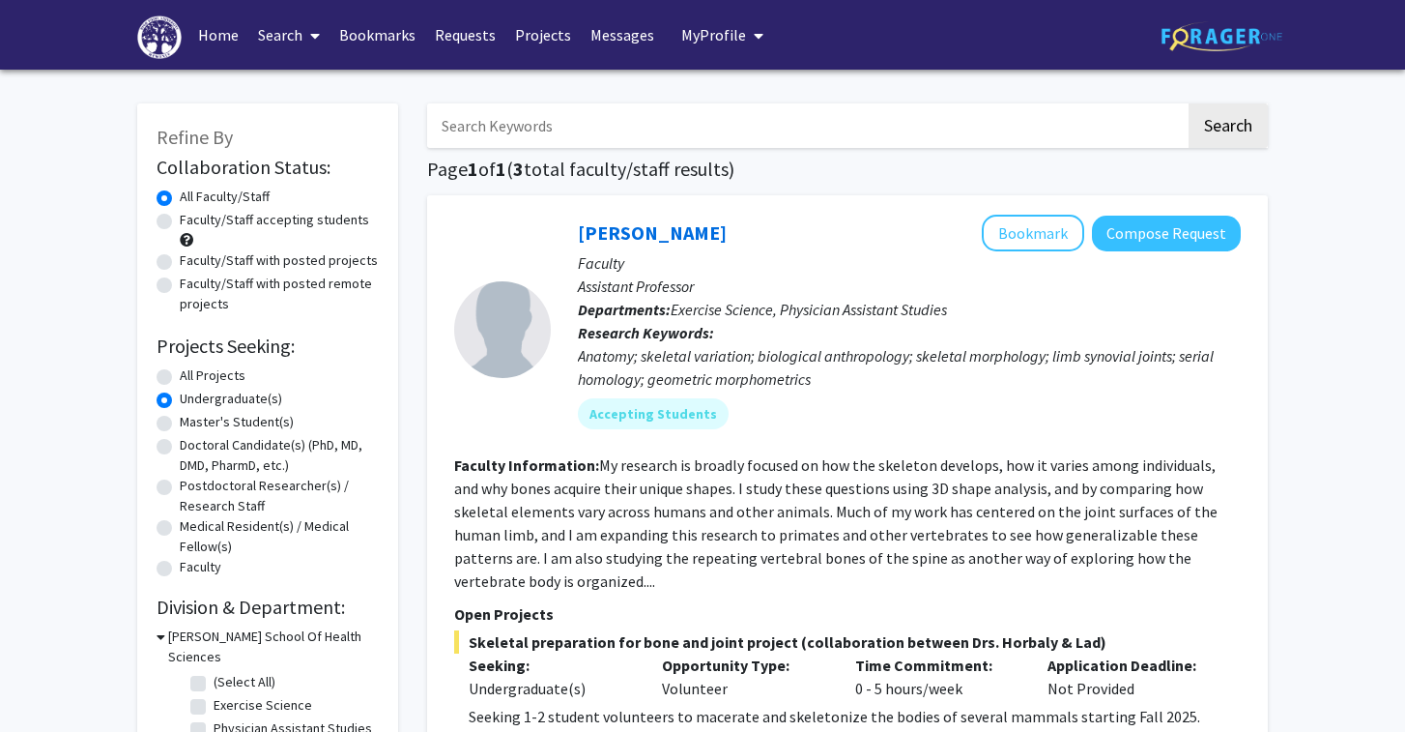
click at [184, 371] on label "All Projects" at bounding box center [213, 375] width 66 height 20
click at [184, 371] on input "All Projects" at bounding box center [186, 371] width 13 height 13
radio input "true"
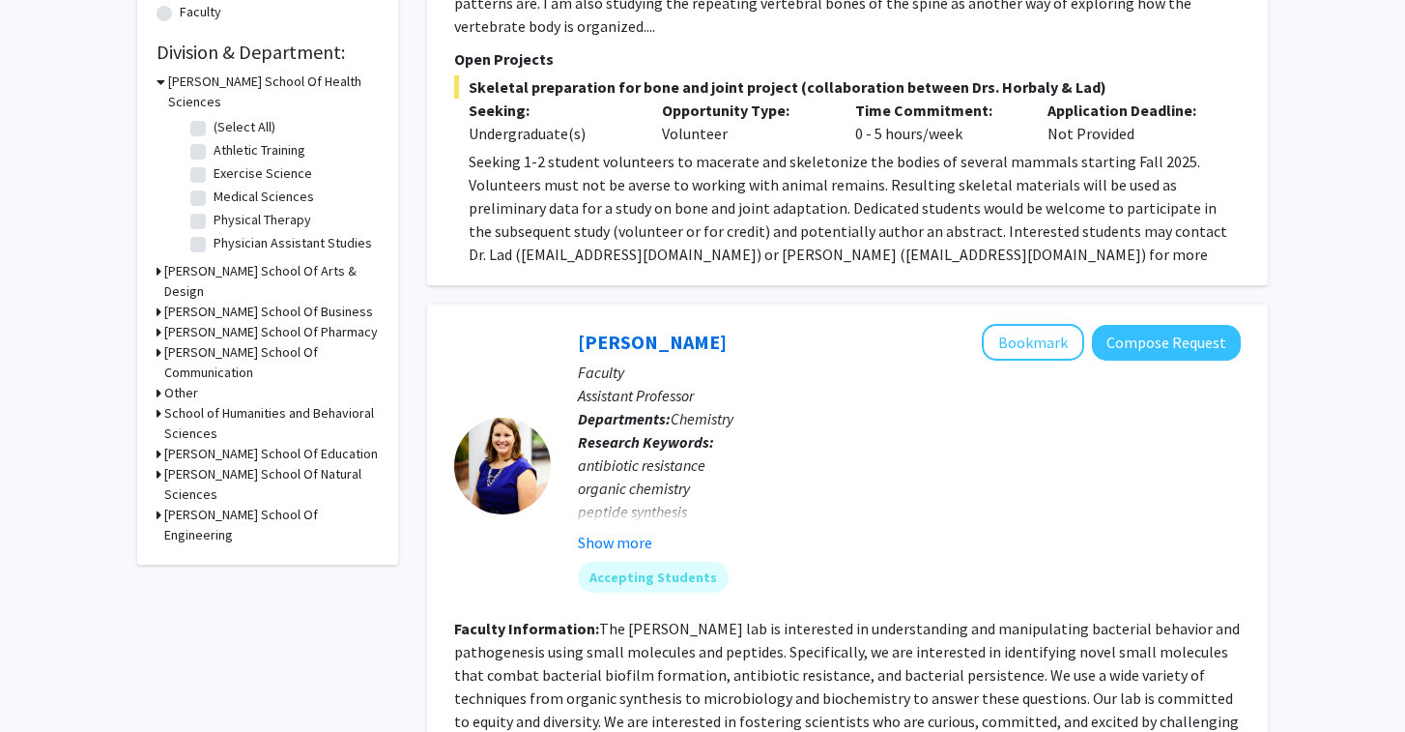
scroll to position [558, 0]
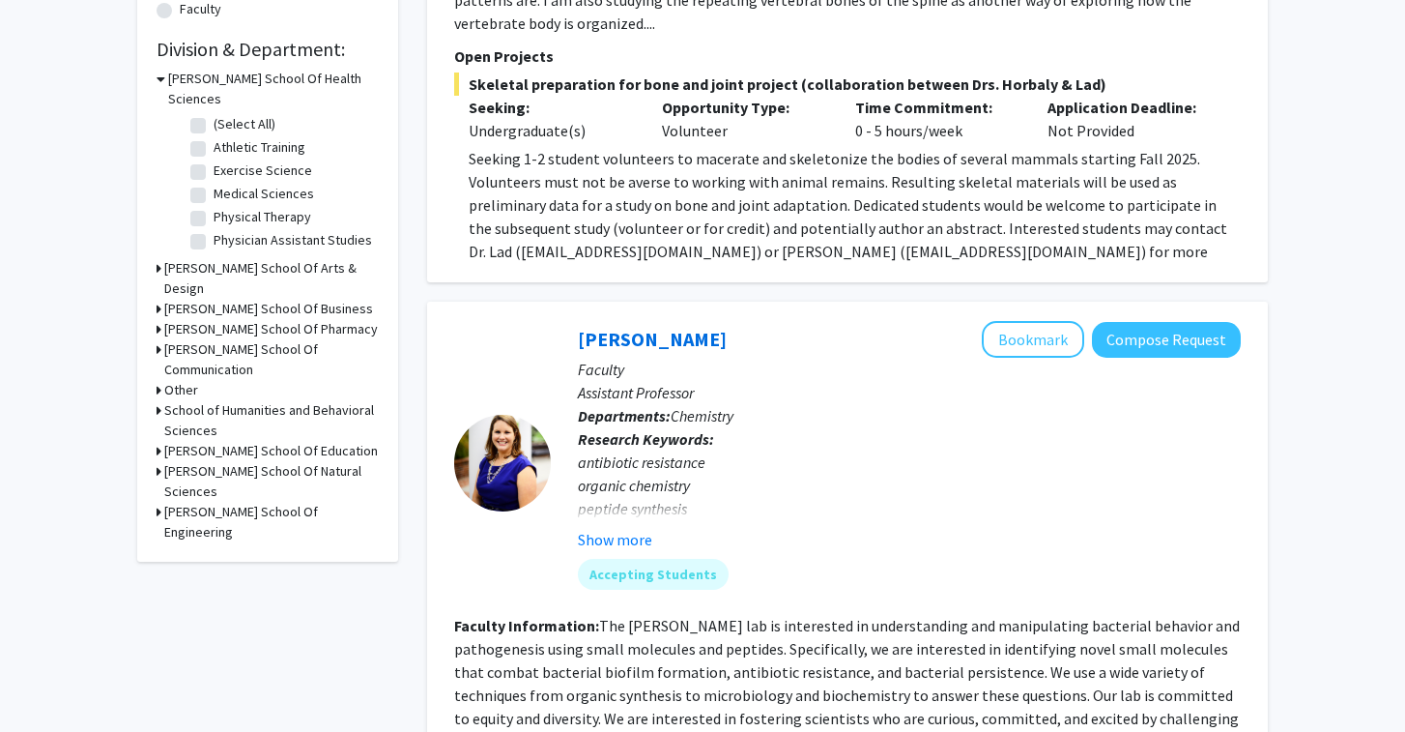
click at [156, 472] on div "Refine By Collaboration Status: Collaboration Status All Faculty/Staff Collabor…" at bounding box center [267, 54] width 261 height 1016
click at [159, 502] on icon at bounding box center [159, 512] width 5 height 20
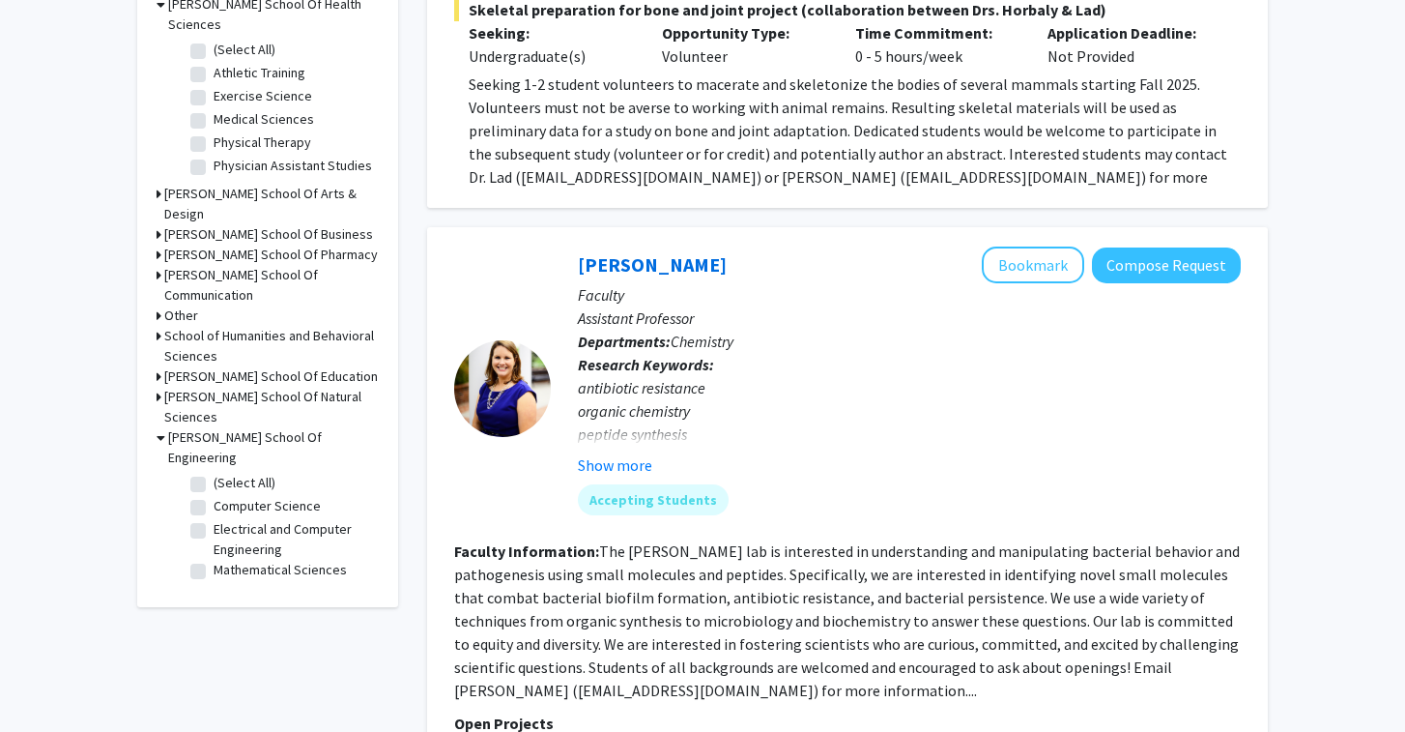
scroll to position [638, 0]
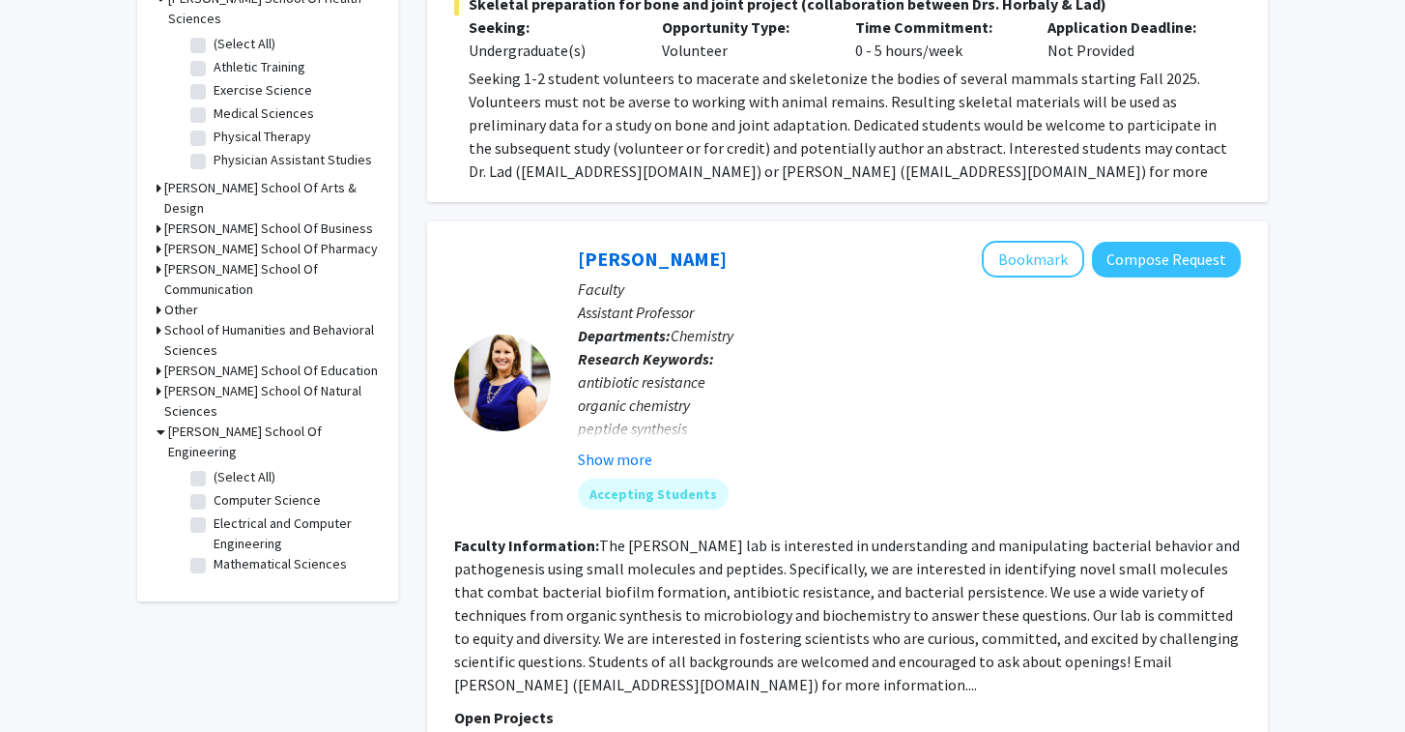
click at [218, 554] on label "Mathematical Sciences" at bounding box center [280, 564] width 133 height 20
click at [218, 554] on input "Mathematical Sciences" at bounding box center [220, 560] width 13 height 13
checkbox input "true"
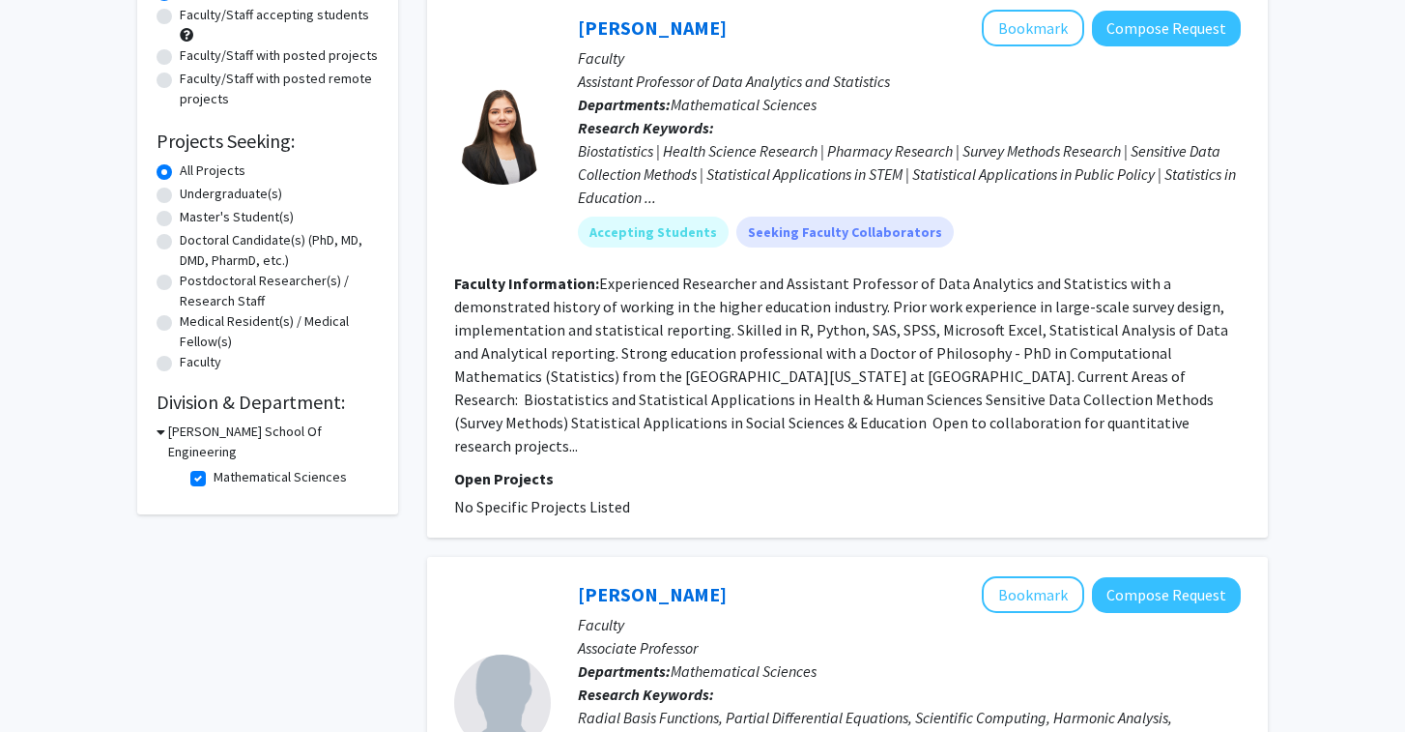
scroll to position [201, 0]
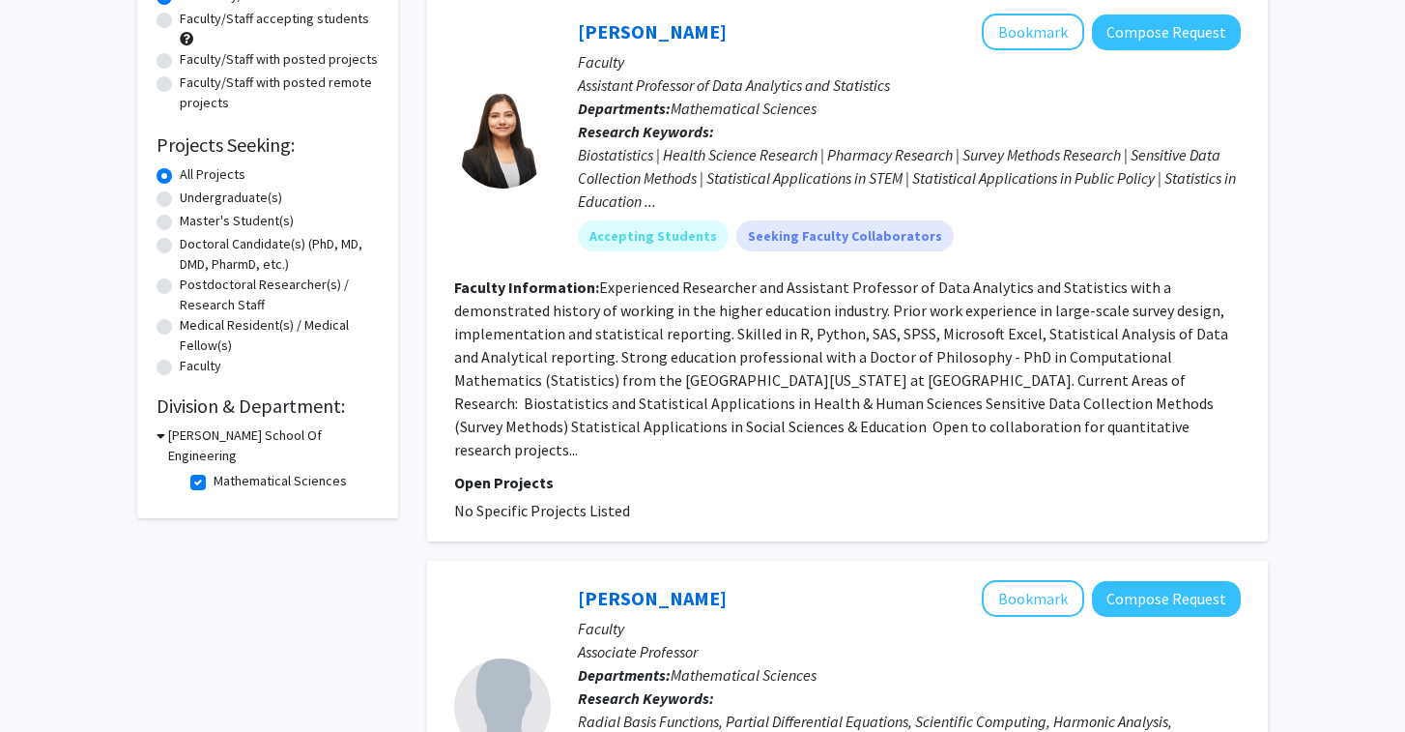
drag, startPoint x: 453, startPoint y: 487, endPoint x: 647, endPoint y: 486, distance: 193.3
click at [647, 499] on fg-project-list "No Specific Projects Listed" at bounding box center [847, 510] width 787 height 23
click at [667, 475] on section "Open Projects No Specific Projects Listed" at bounding box center [847, 496] width 787 height 51
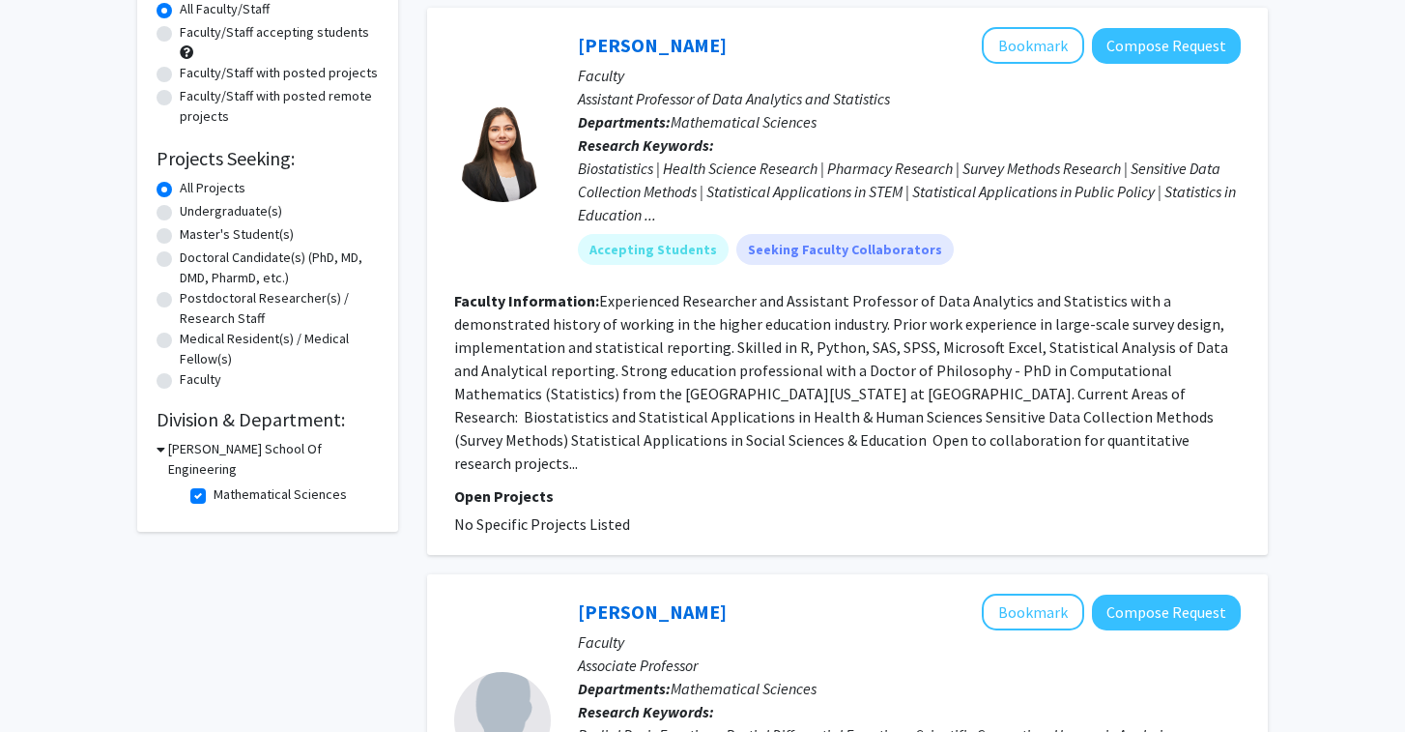
scroll to position [190, 0]
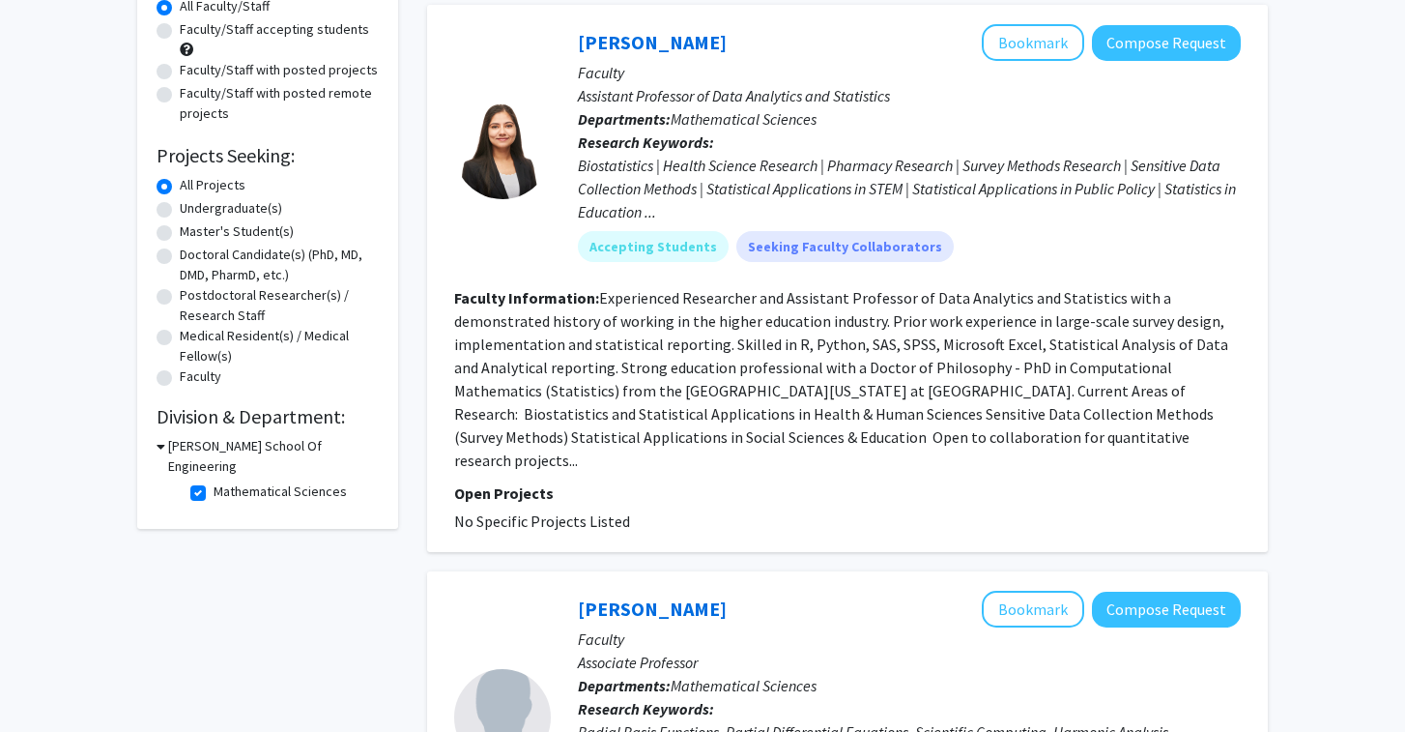
click at [214, 481] on label "Mathematical Sciences" at bounding box center [280, 491] width 133 height 20
click at [214, 481] on input "Mathematical Sciences" at bounding box center [220, 487] width 13 height 13
checkbox input "false"
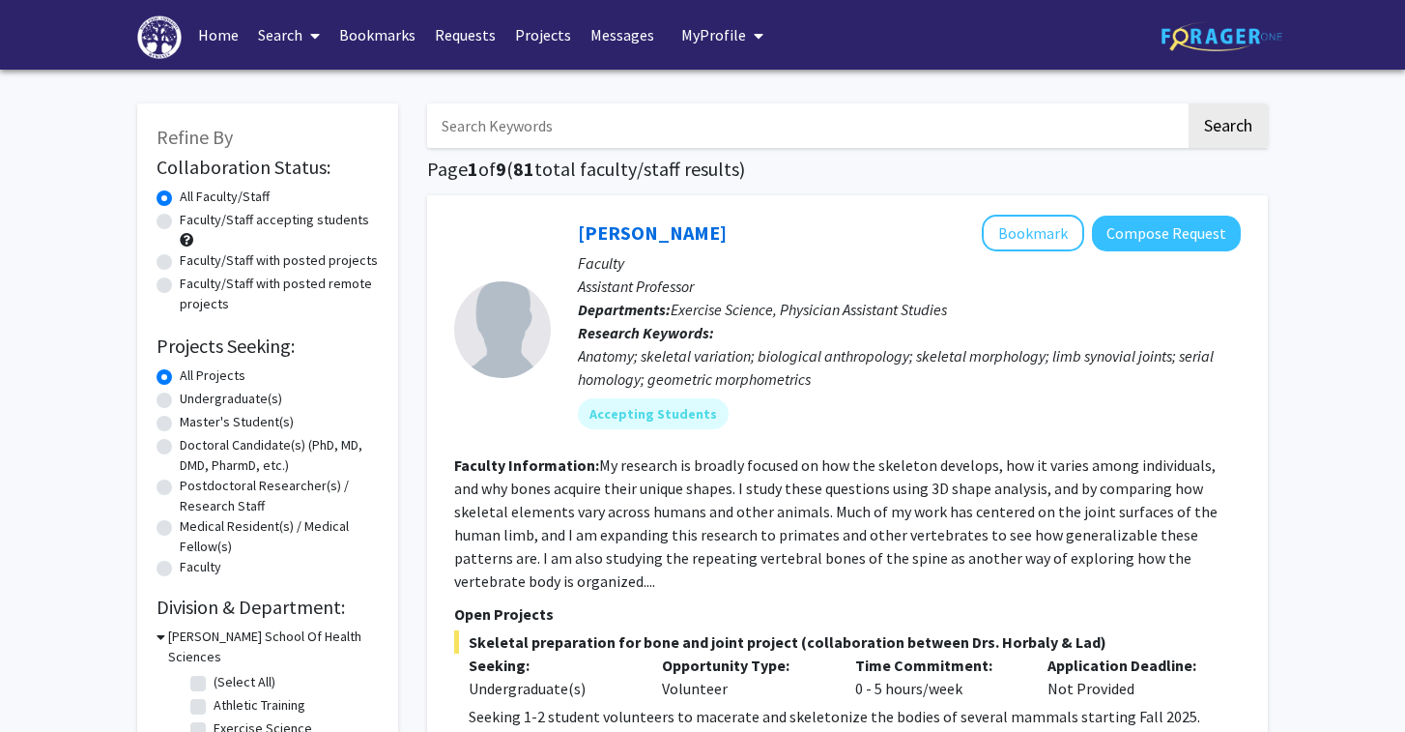
click at [214, 672] on label "(Select All)" at bounding box center [245, 682] width 62 height 20
click at [214, 672] on input "(Select All)" at bounding box center [220, 678] width 13 height 13
checkbox input "true"
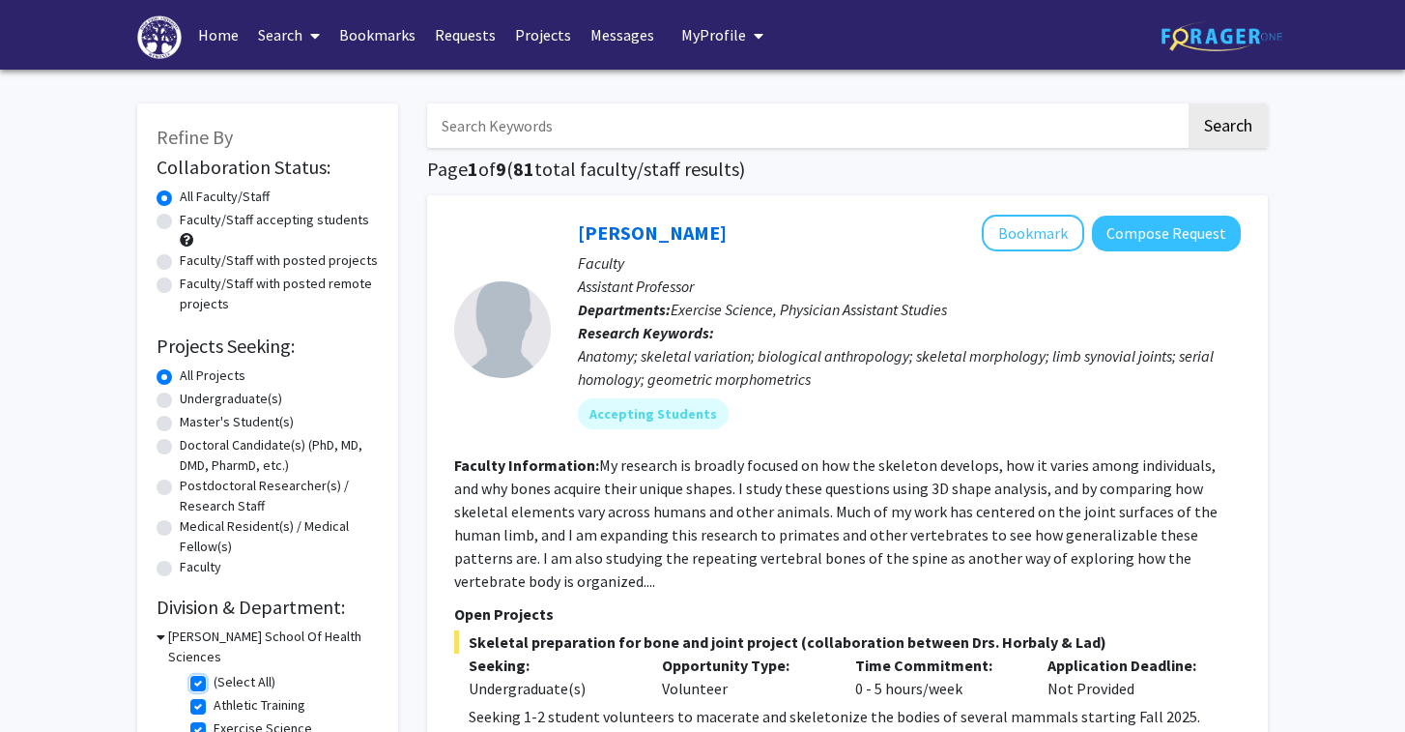
checkbox input "true"
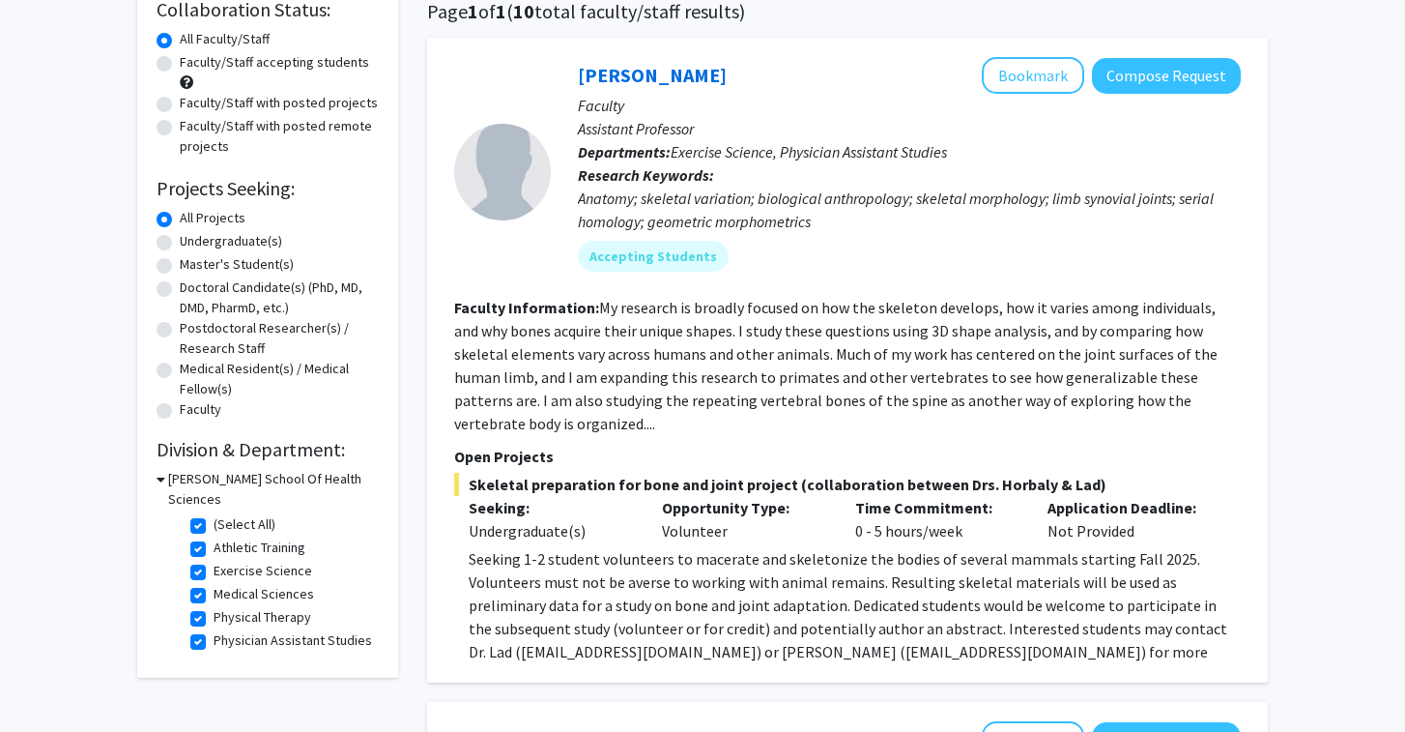
scroll to position [164, 0]
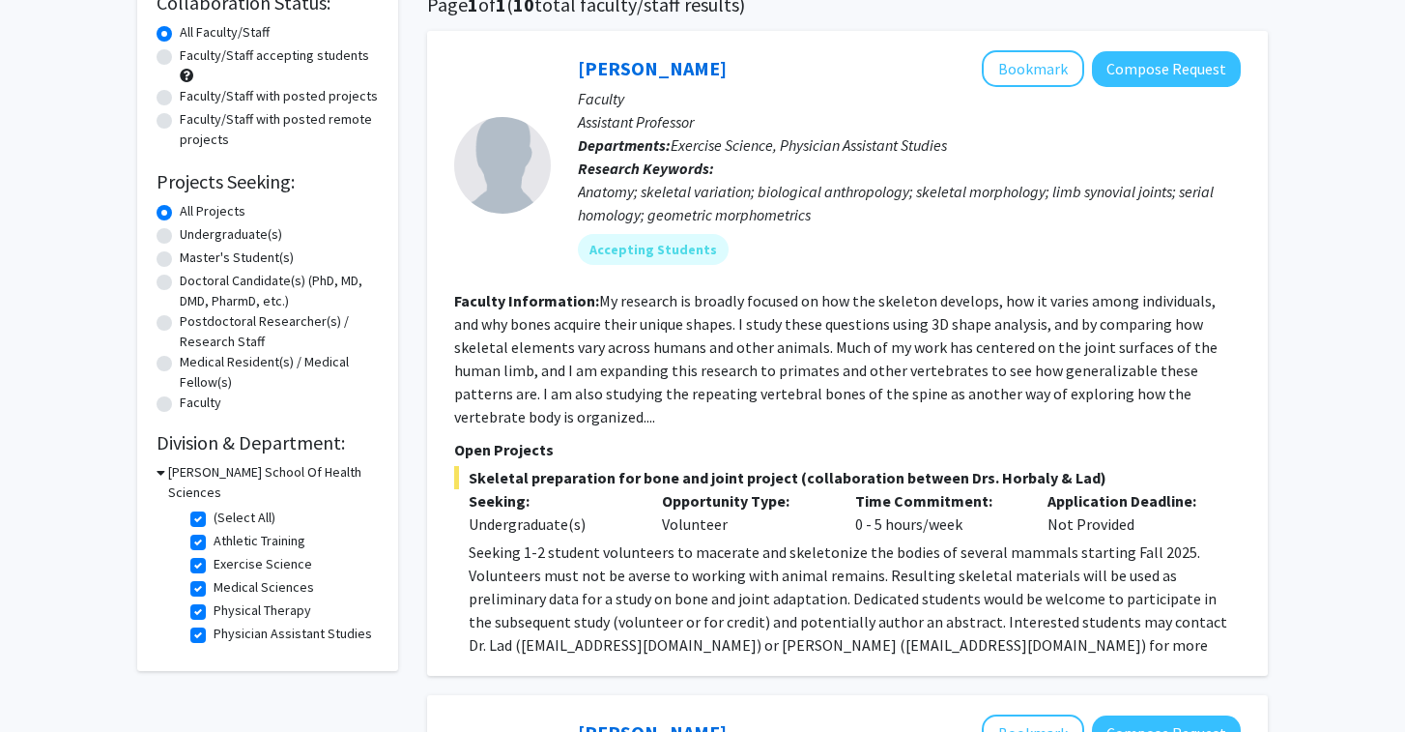
click at [214, 507] on label "(Select All)" at bounding box center [245, 517] width 62 height 20
click at [214, 507] on input "(Select All)" at bounding box center [220, 513] width 13 height 13
checkbox input "false"
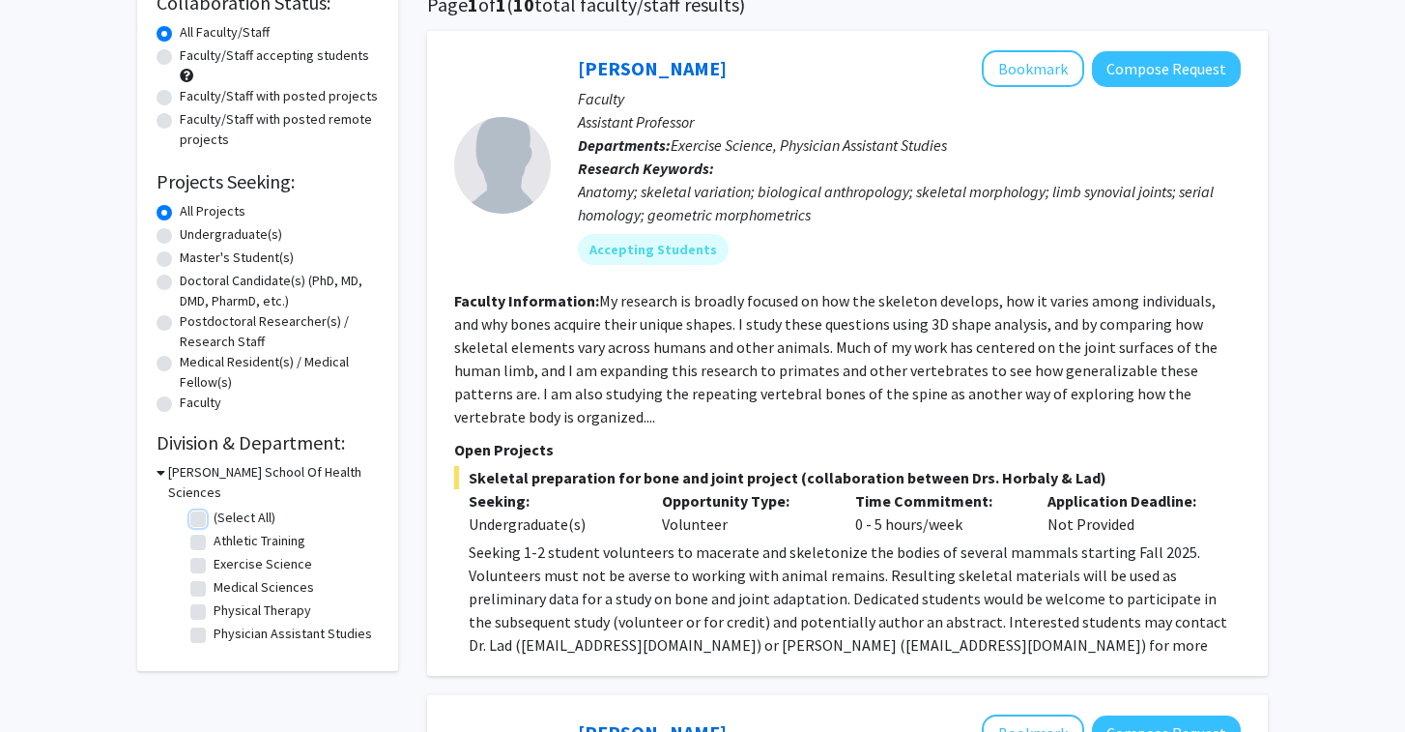
checkbox input "false"
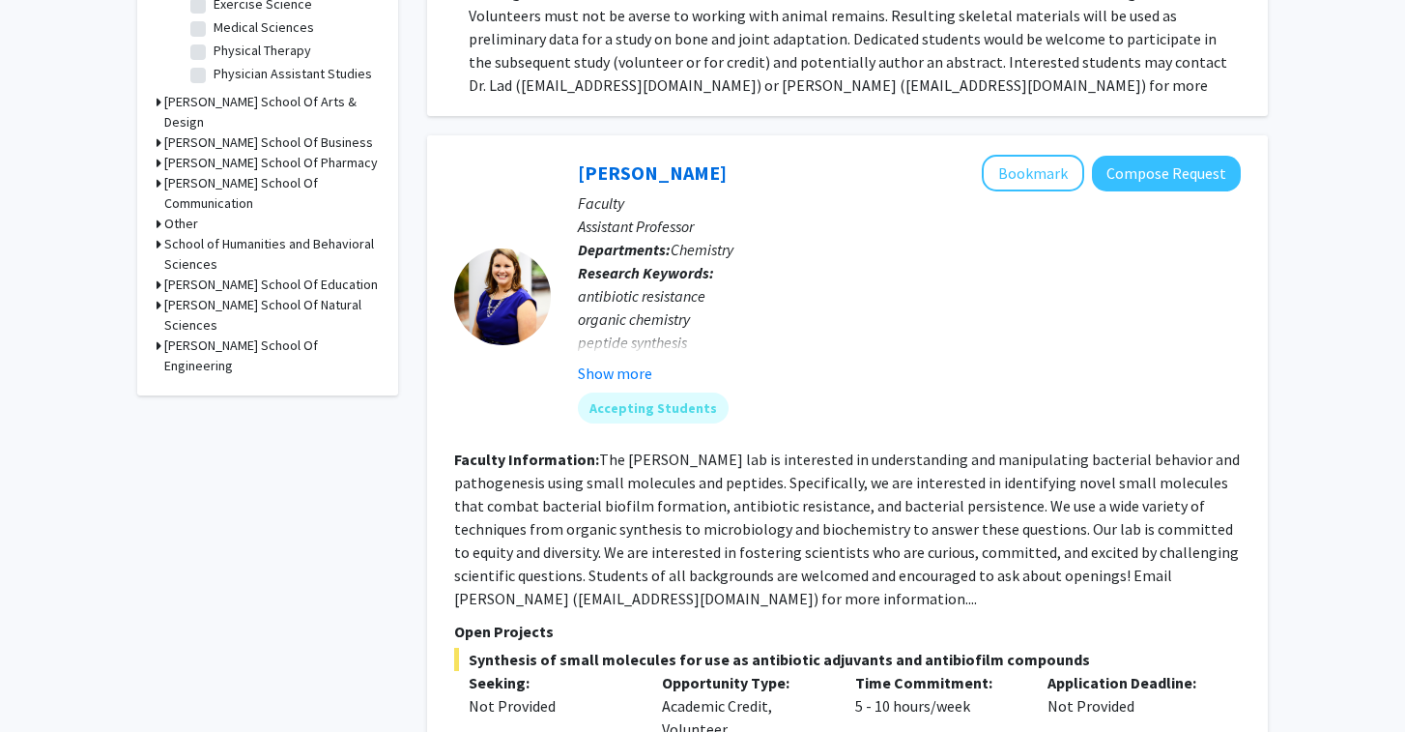
scroll to position [736, 0]
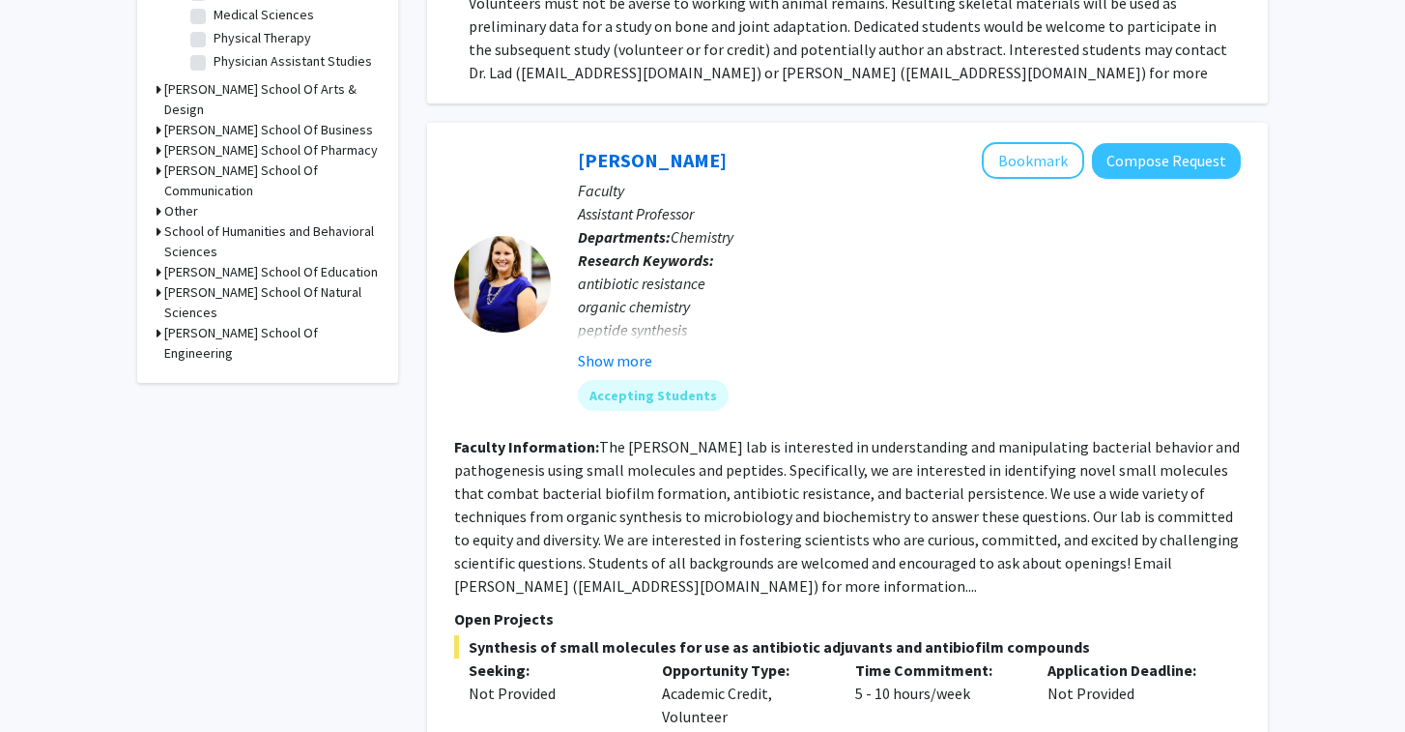
click at [157, 323] on icon at bounding box center [159, 333] width 5 height 20
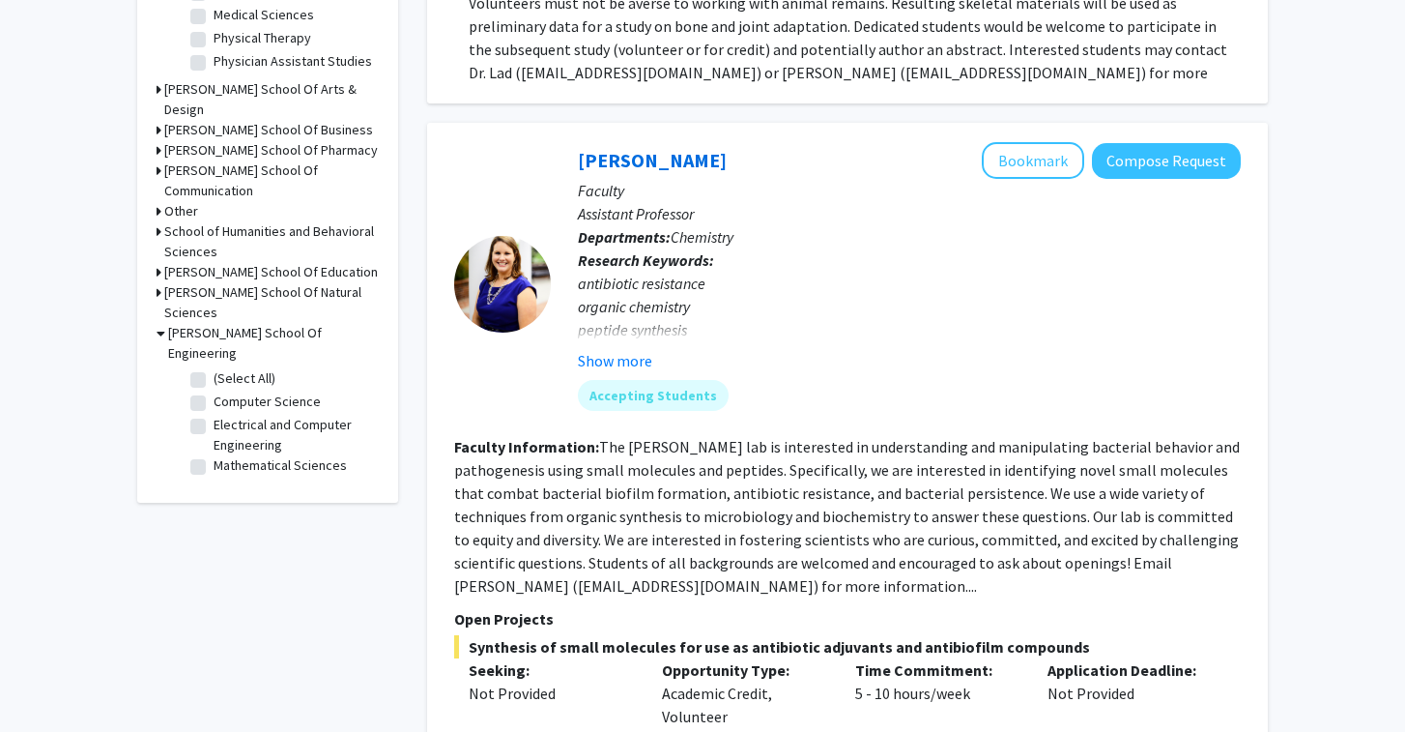
click at [214, 368] on label "(Select All)" at bounding box center [245, 378] width 62 height 20
click at [214, 368] on input "(Select All)" at bounding box center [220, 374] width 13 height 13
checkbox input "true"
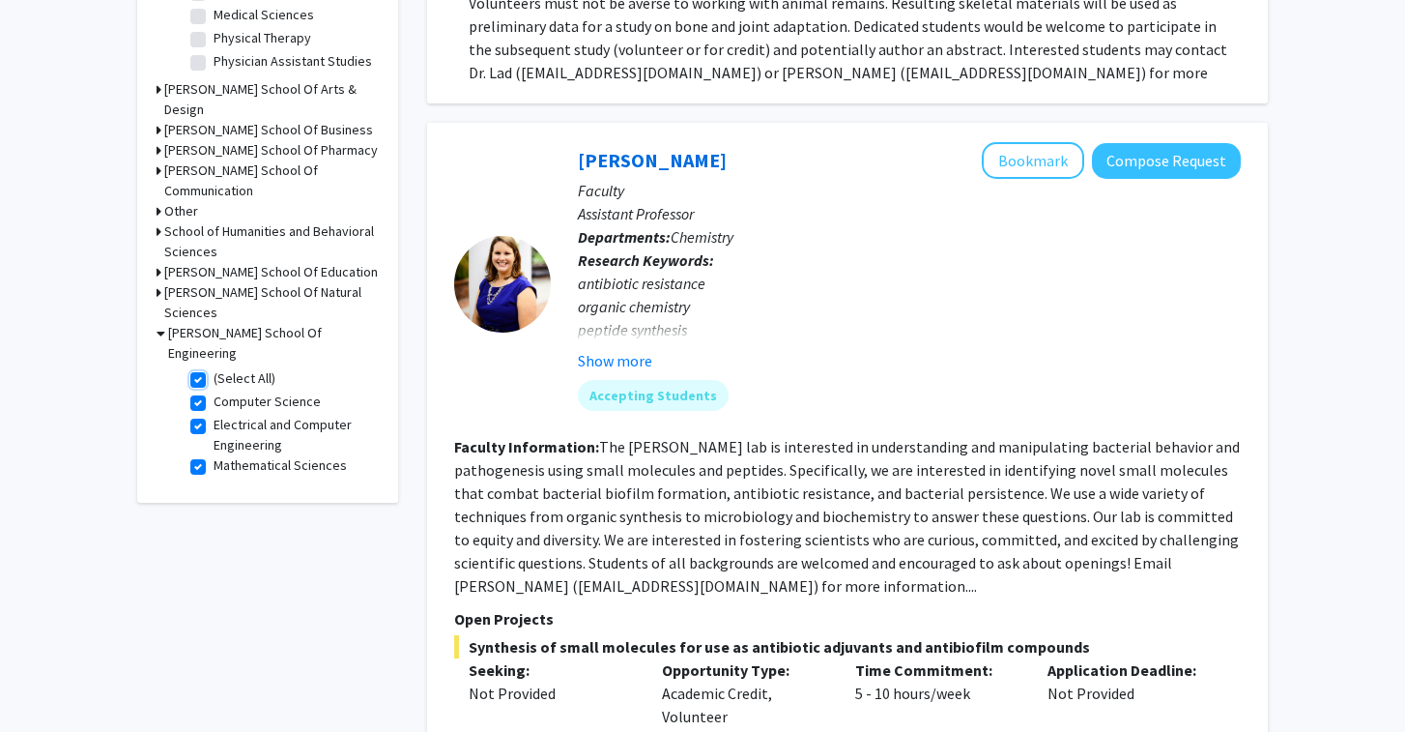
checkbox input "true"
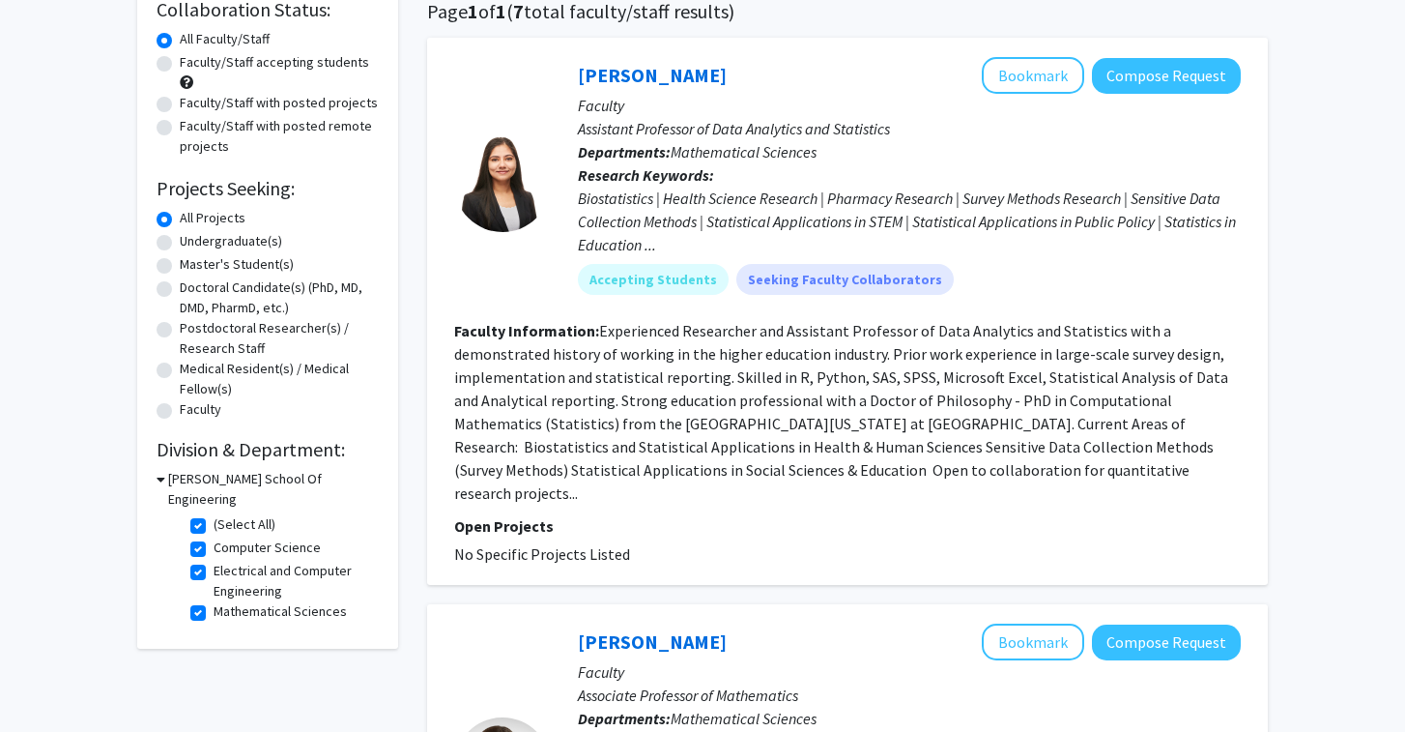
scroll to position [128, 0]
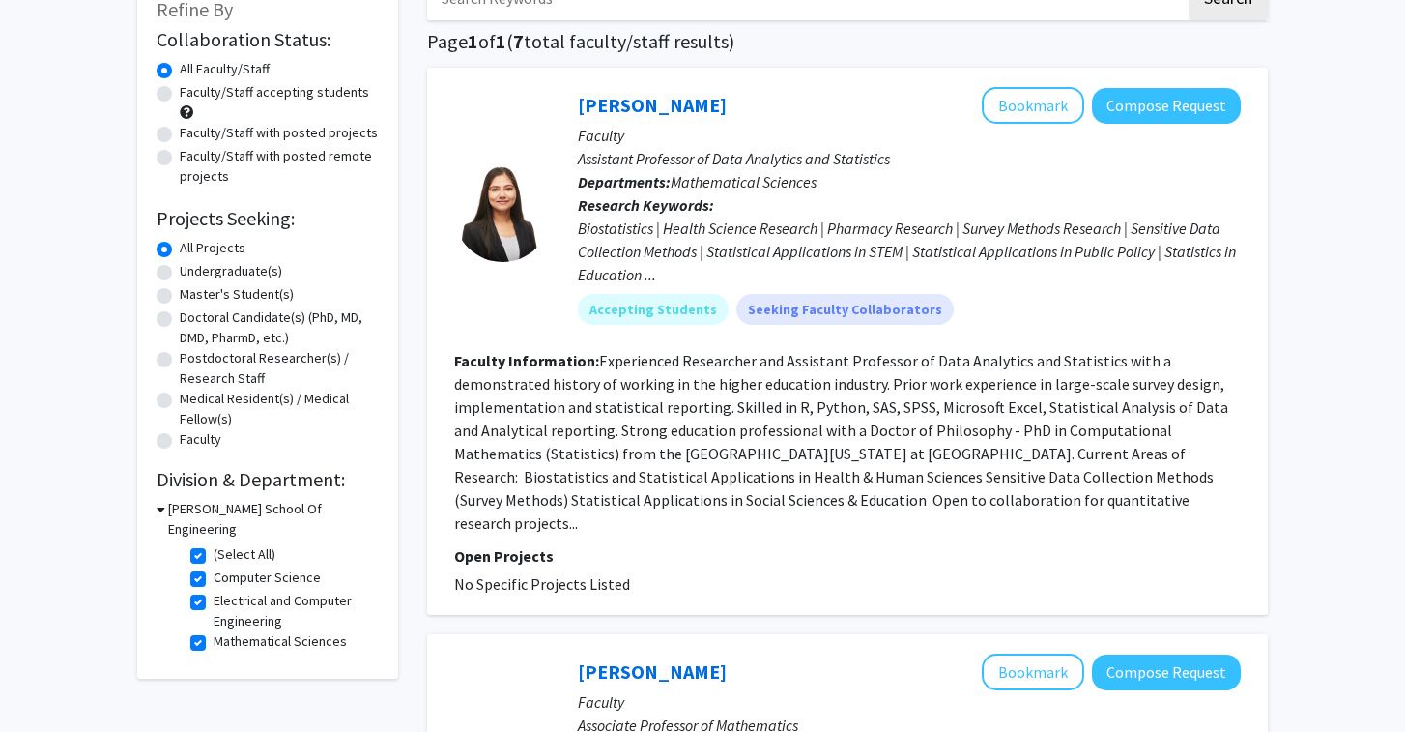
click at [214, 544] on label "(Select All)" at bounding box center [245, 554] width 62 height 20
click at [214, 544] on input "(Select All)" at bounding box center [220, 550] width 13 height 13
checkbox input "false"
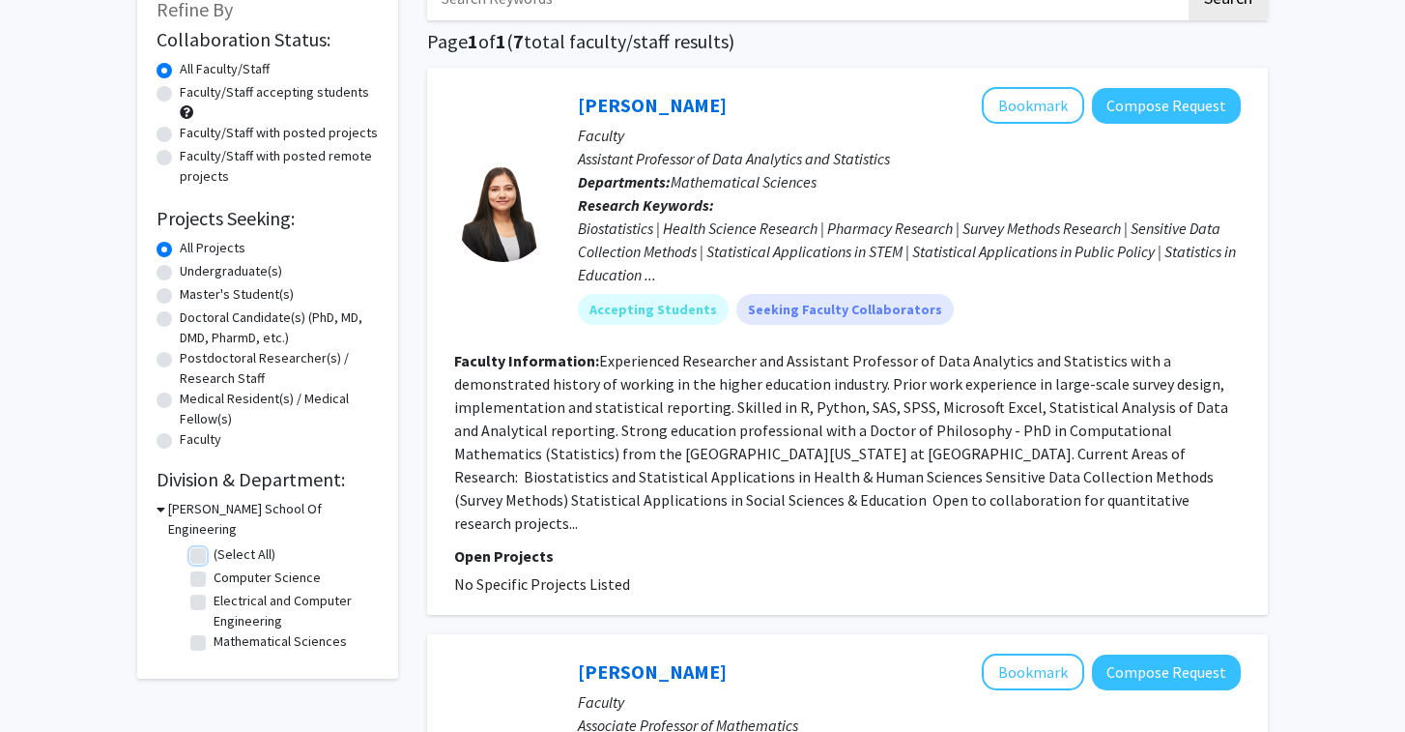
checkbox input "false"
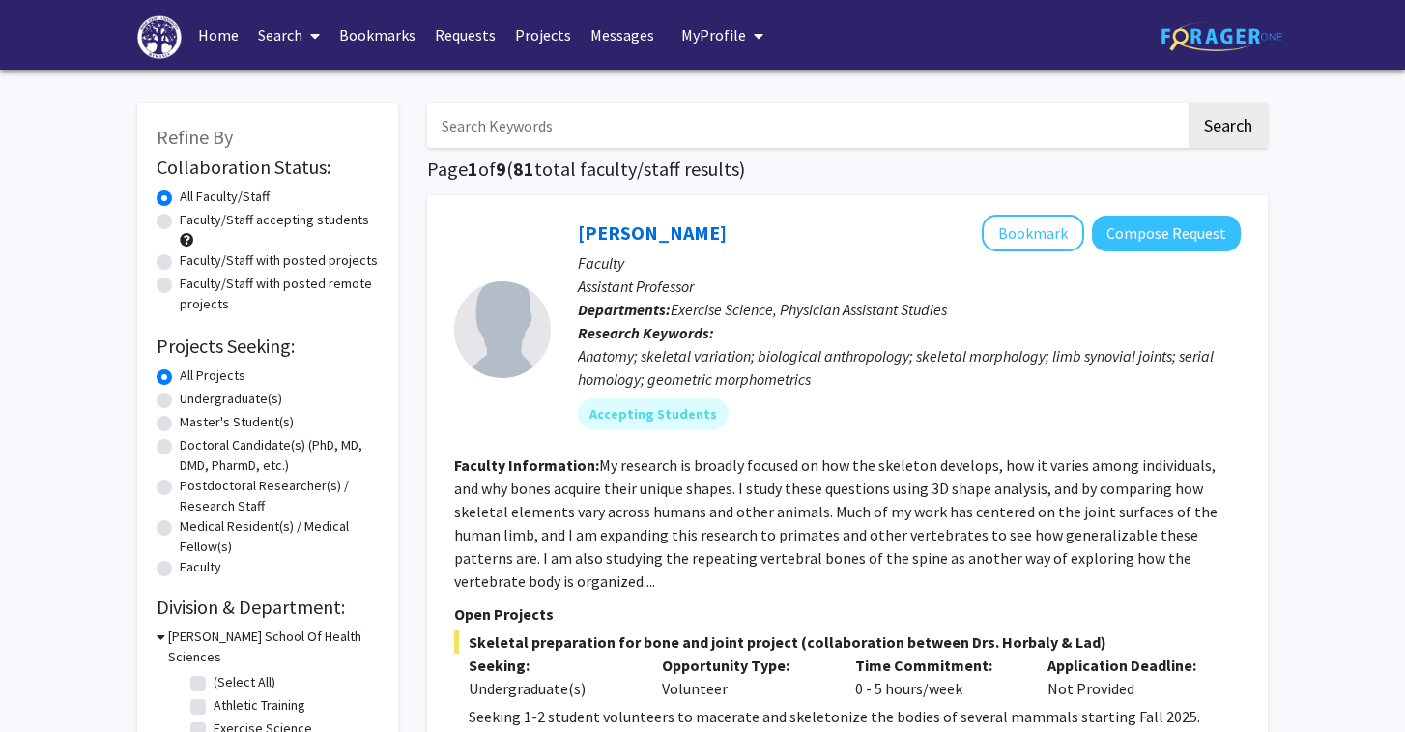
click at [268, 260] on label "Faculty/Staff with posted projects" at bounding box center [279, 260] width 198 height 20
click at [192, 260] on input "Faculty/Staff with posted projects" at bounding box center [186, 256] width 13 height 13
radio input "true"
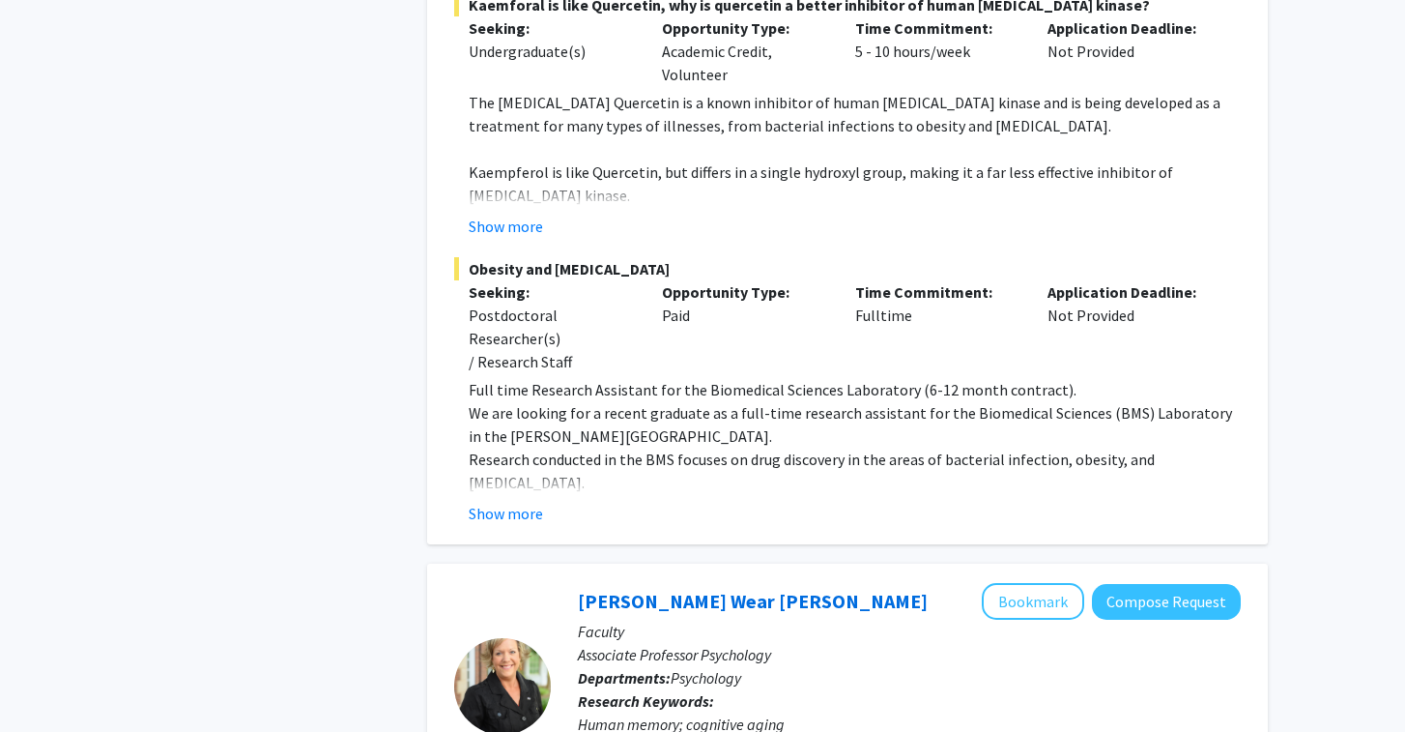
scroll to position [5464, 0]
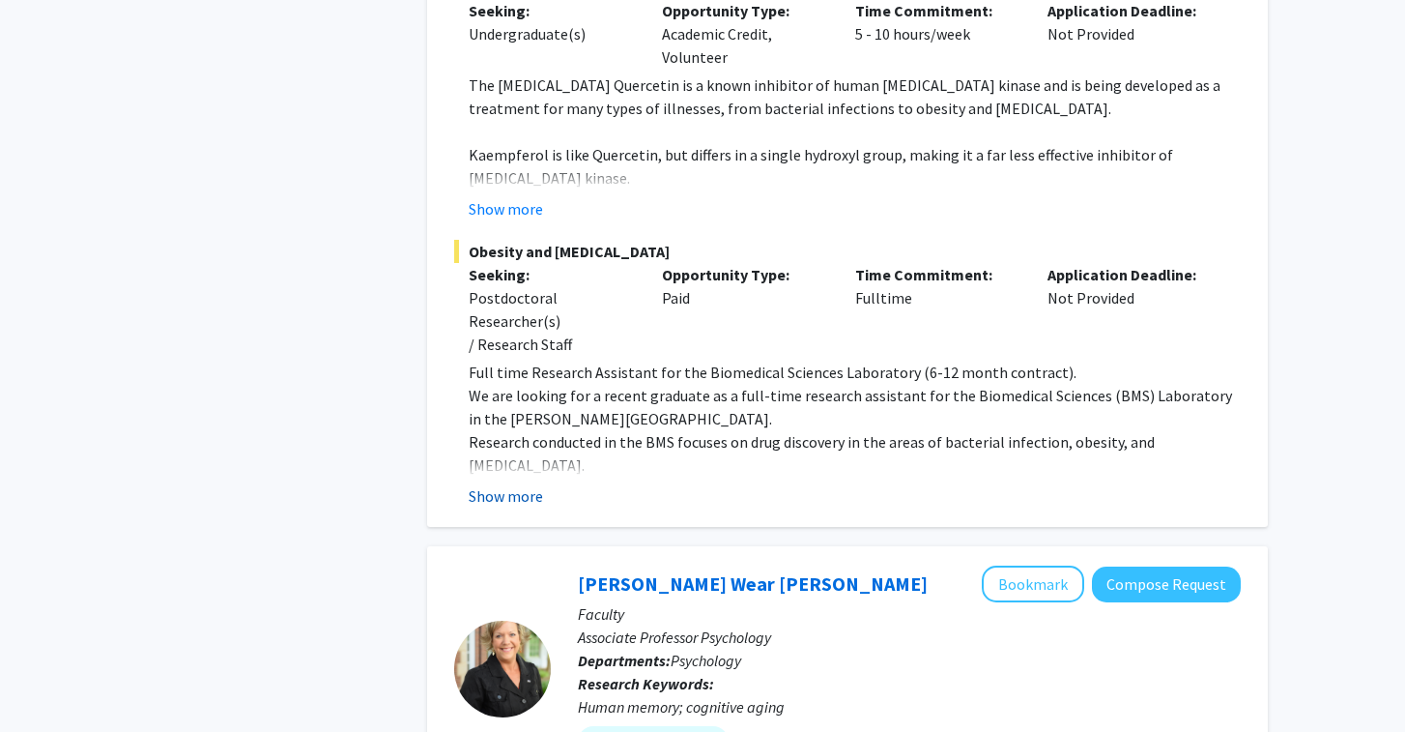
click at [502, 484] on button "Show more" at bounding box center [506, 495] width 74 height 23
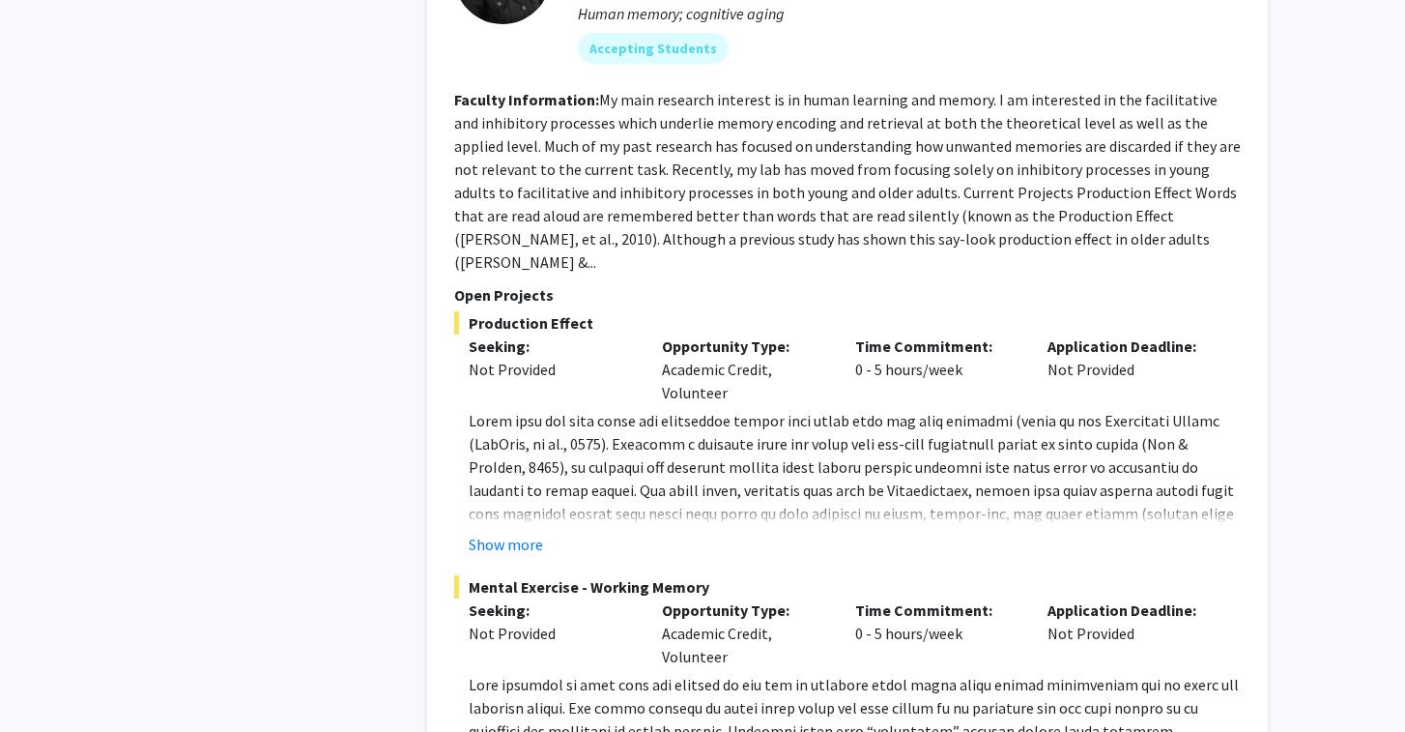
scroll to position [6251, 0]
click at [510, 531] on button "Show more" at bounding box center [506, 542] width 74 height 23
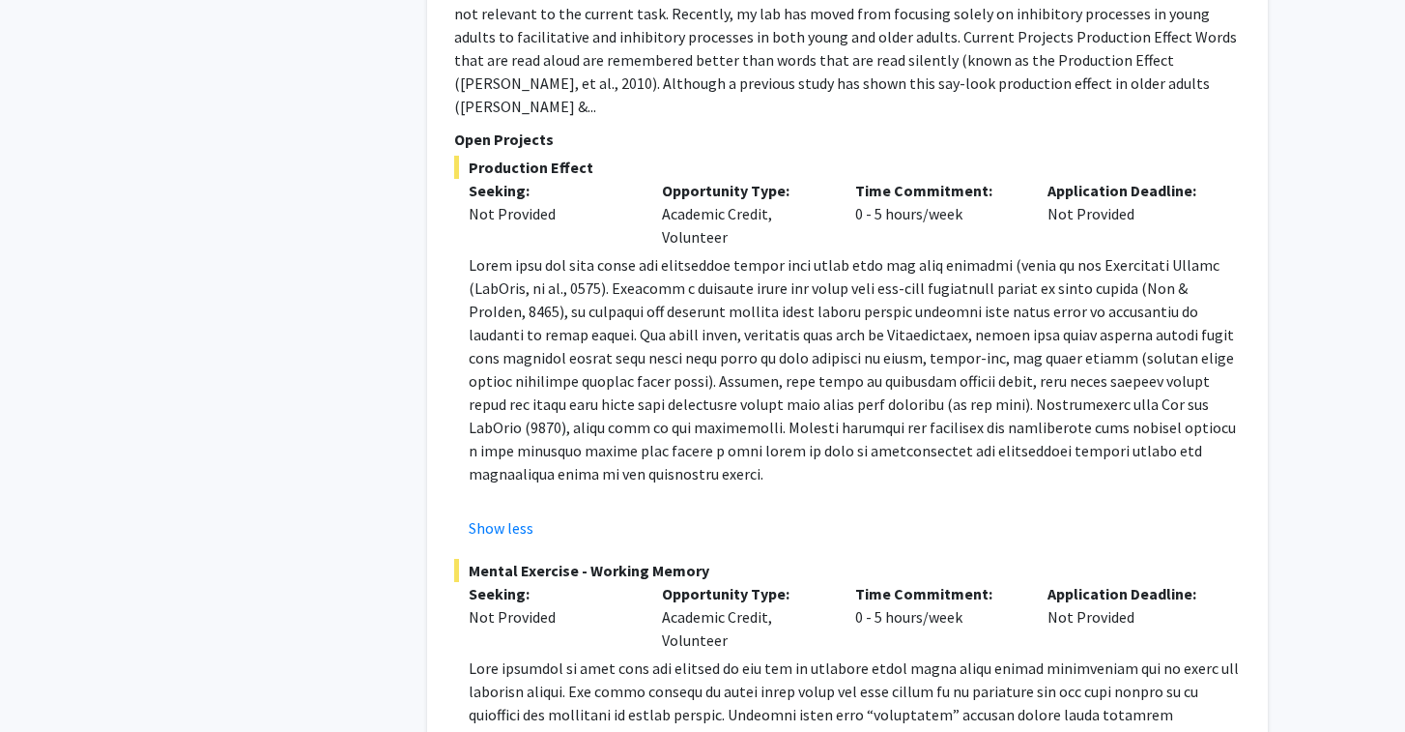
scroll to position [6409, 0]
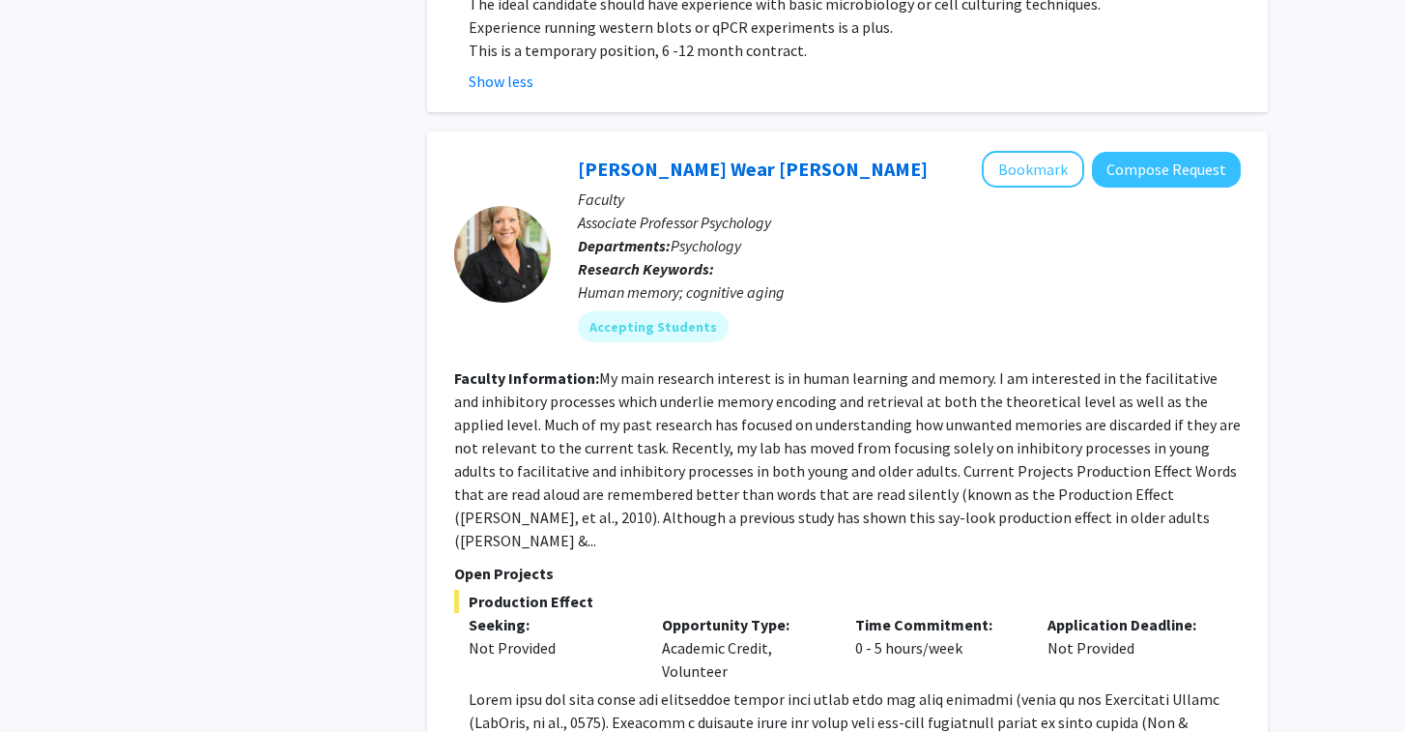
scroll to position [5956, 0]
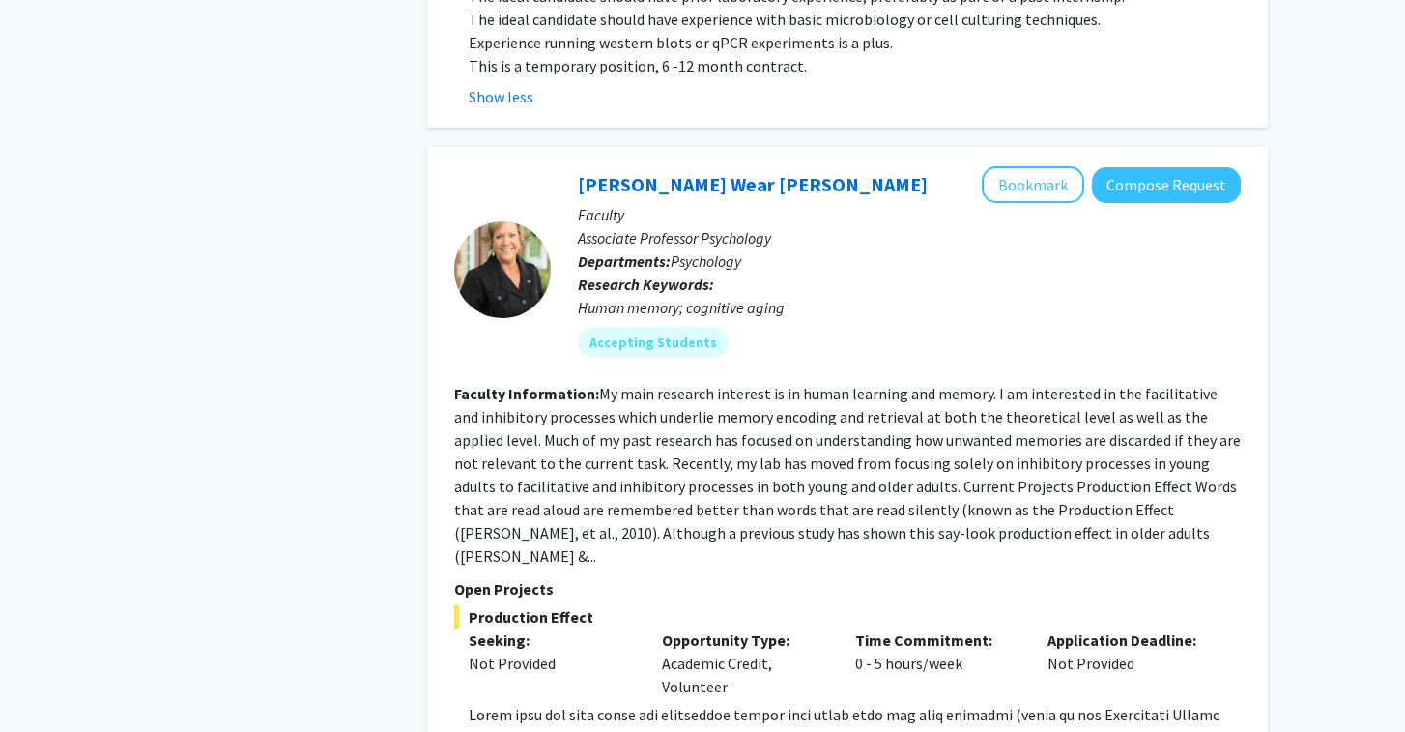
drag, startPoint x: 578, startPoint y: 43, endPoint x: 329, endPoint y: 0, distance: 253.0
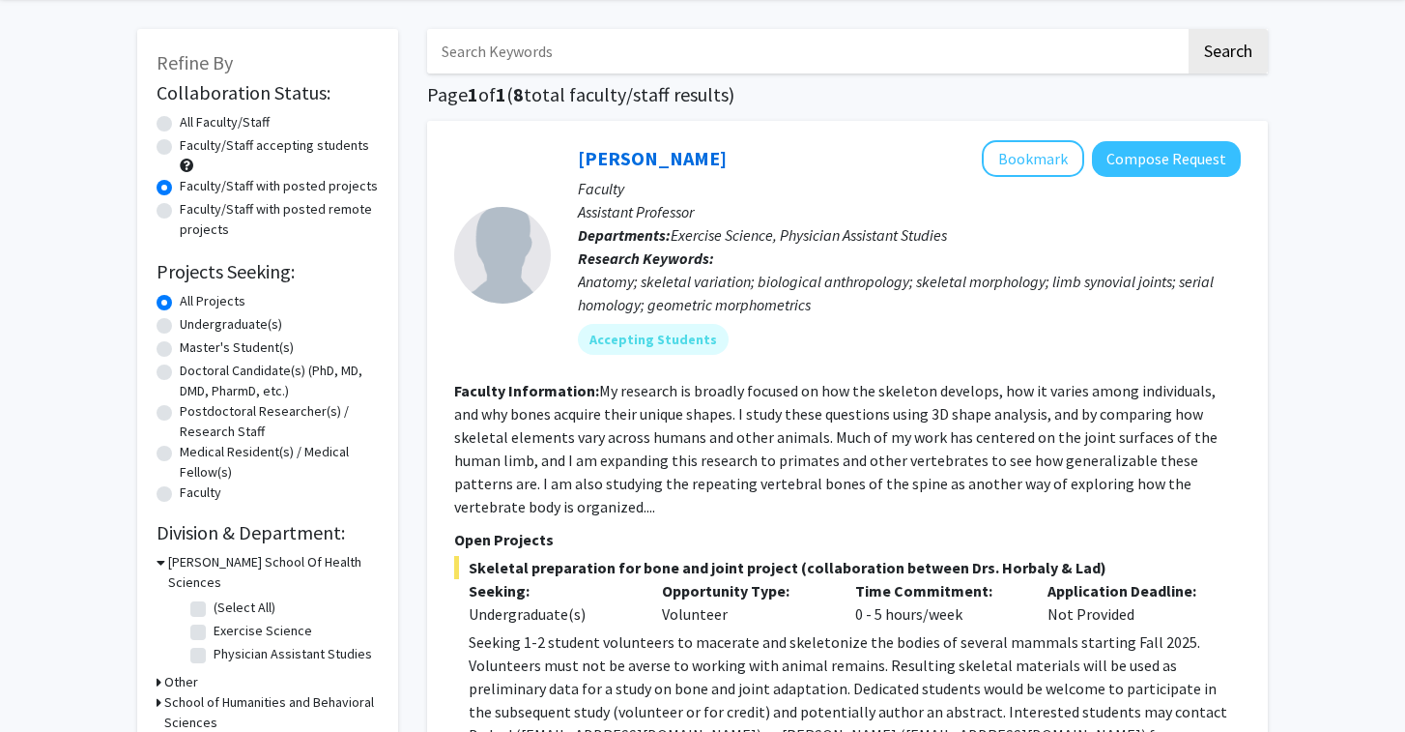
scroll to position [80, 0]
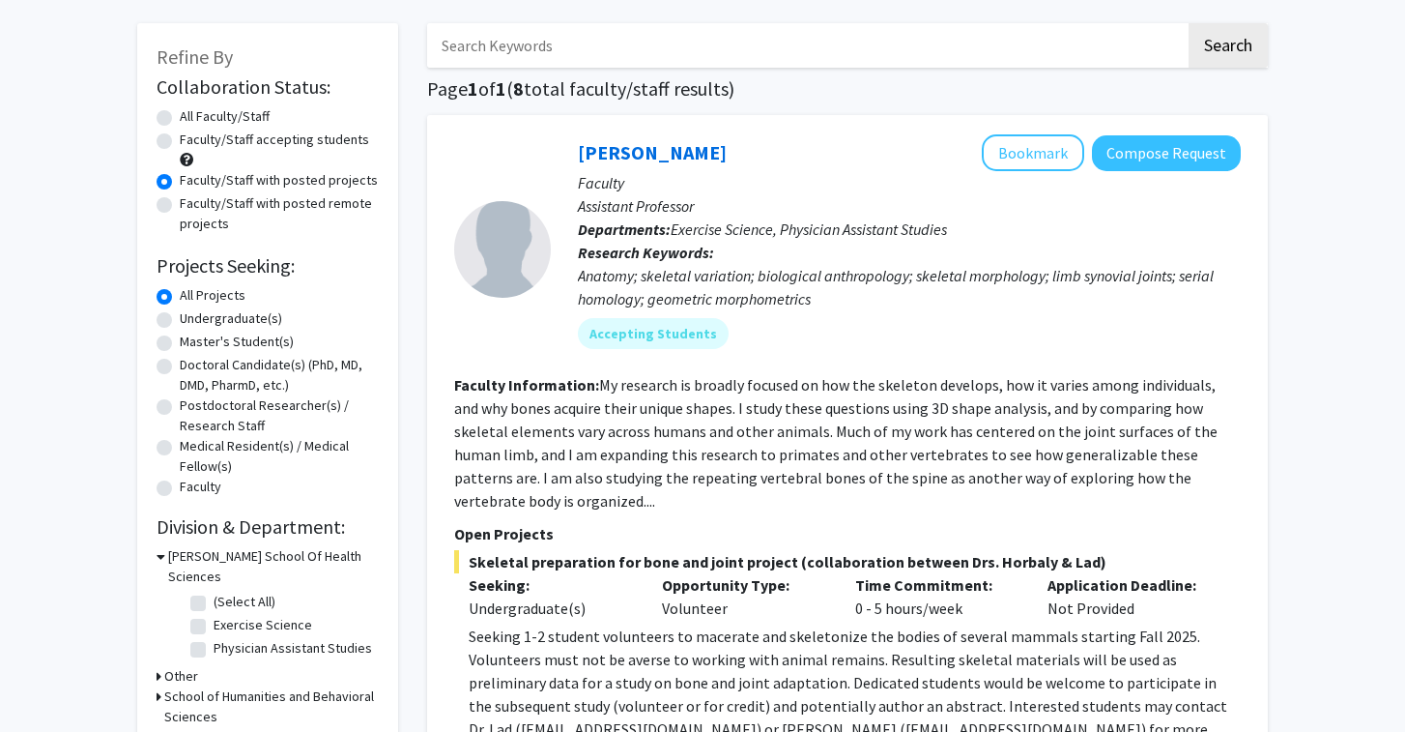
click at [272, 211] on label "Faculty/Staff with posted remote projects" at bounding box center [279, 213] width 199 height 41
click at [192, 206] on input "Faculty/Staff with posted remote projects" at bounding box center [186, 199] width 13 height 13
radio input "true"
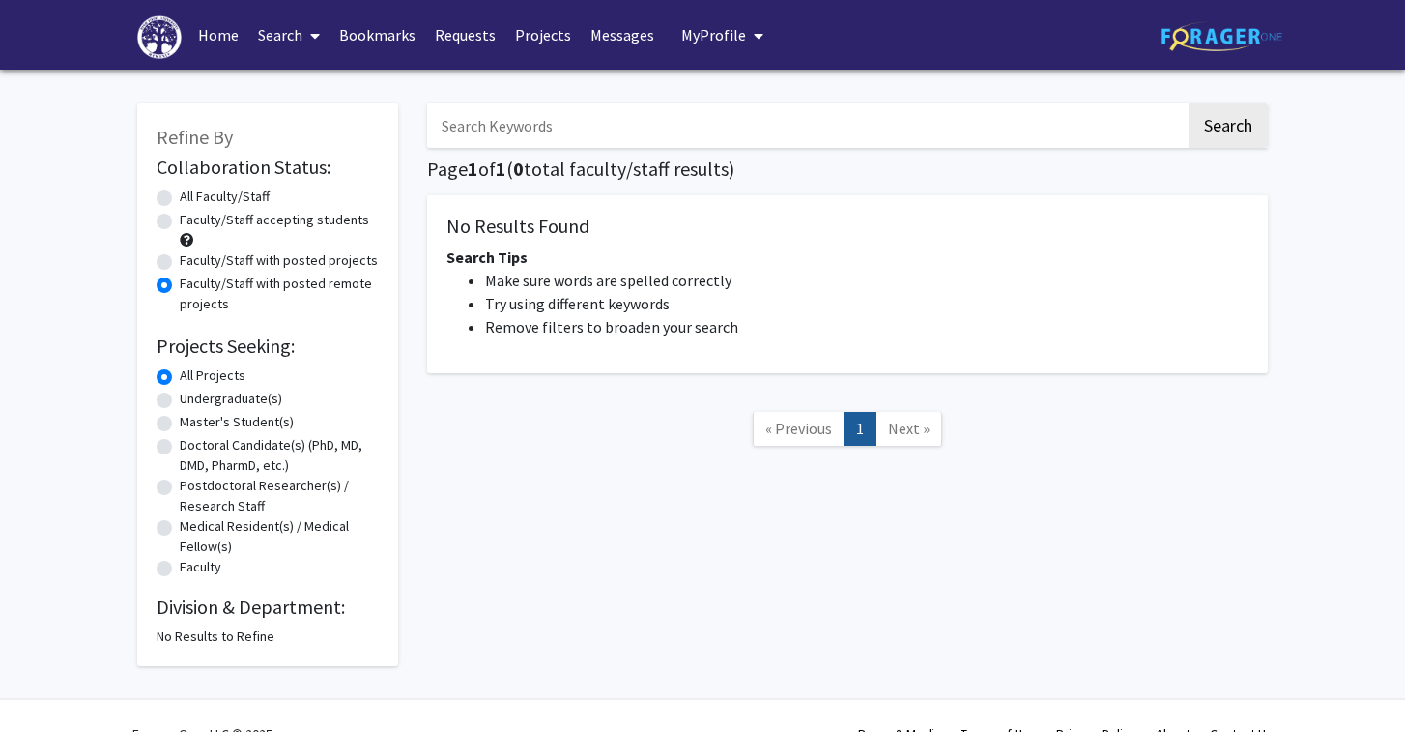
click at [259, 195] on label "All Faculty/Staff" at bounding box center [225, 197] width 90 height 20
click at [192, 195] on input "All Faculty/Staff" at bounding box center [186, 193] width 13 height 13
radio input "true"
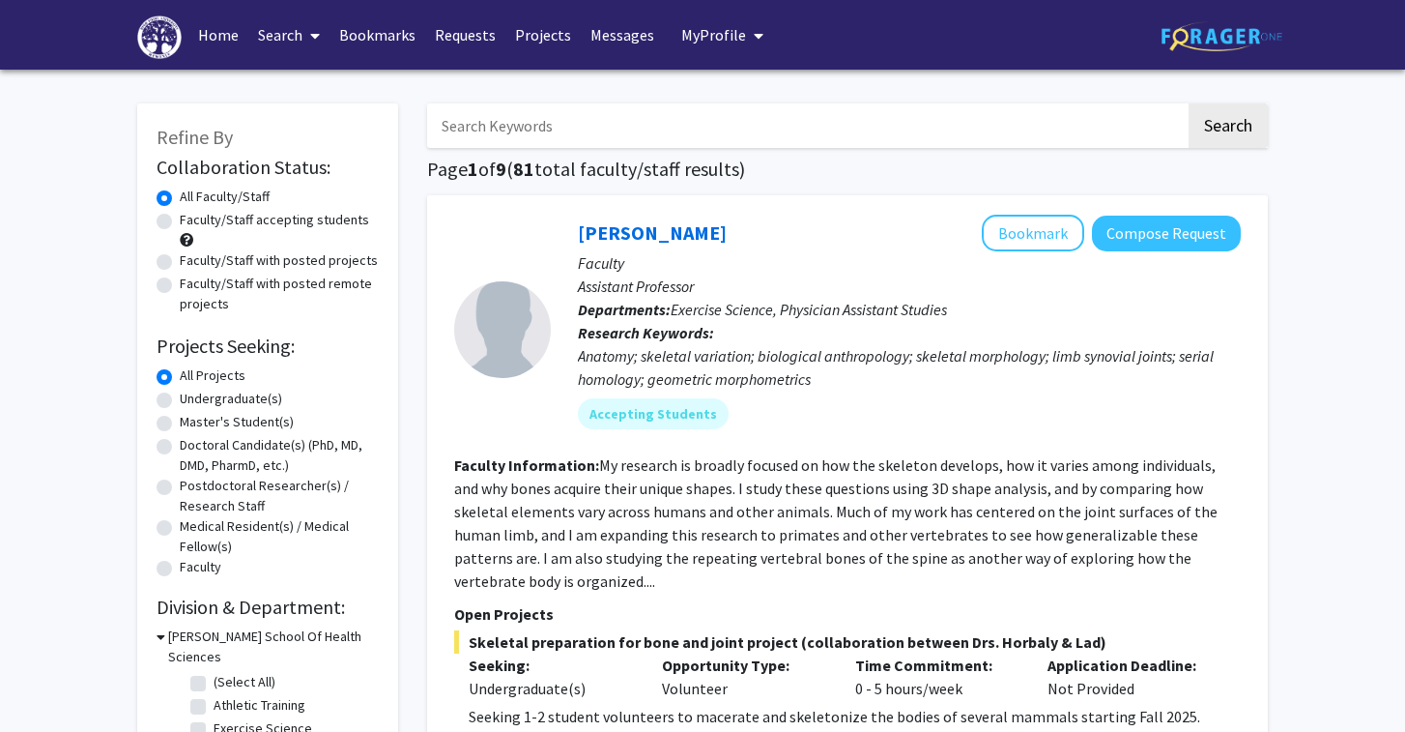
click at [718, 43] on span "My Profile" at bounding box center [713, 34] width 65 height 19
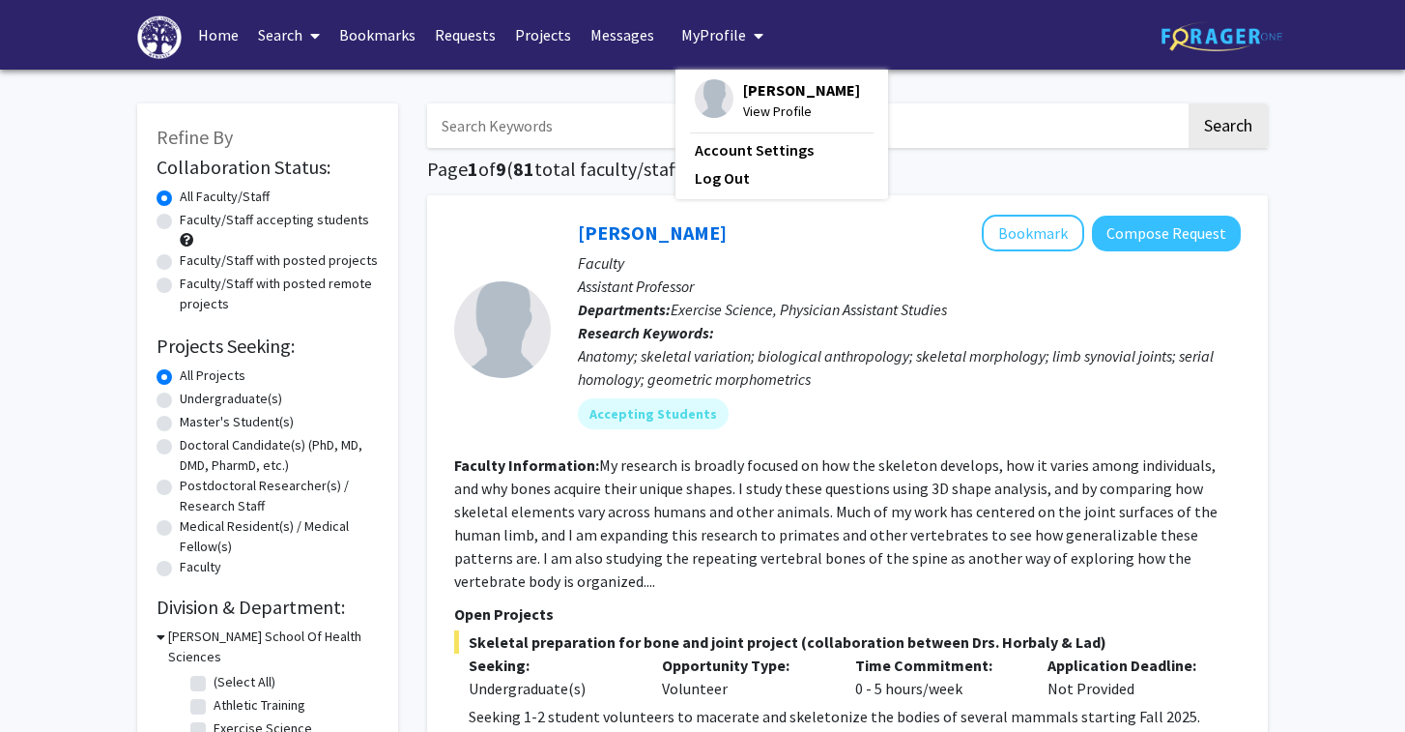
click at [772, 101] on span "View Profile" at bounding box center [801, 111] width 117 height 21
